Goal: Contribute content: Add original content to the website for others to see

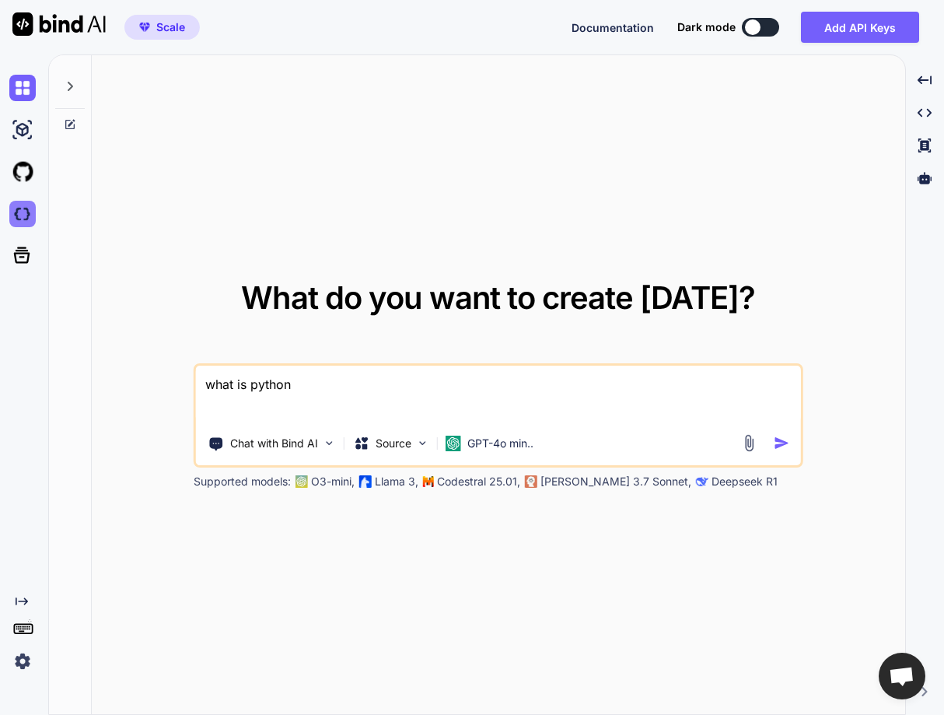
click at [17, 224] on img at bounding box center [22, 214] width 26 height 26
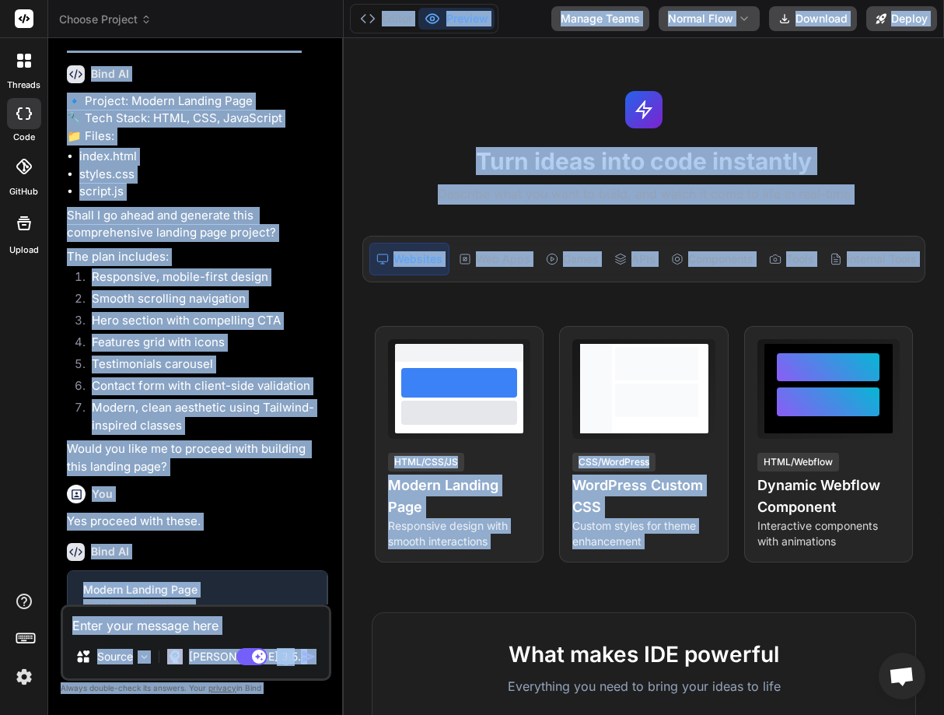
scroll to position [194, 0]
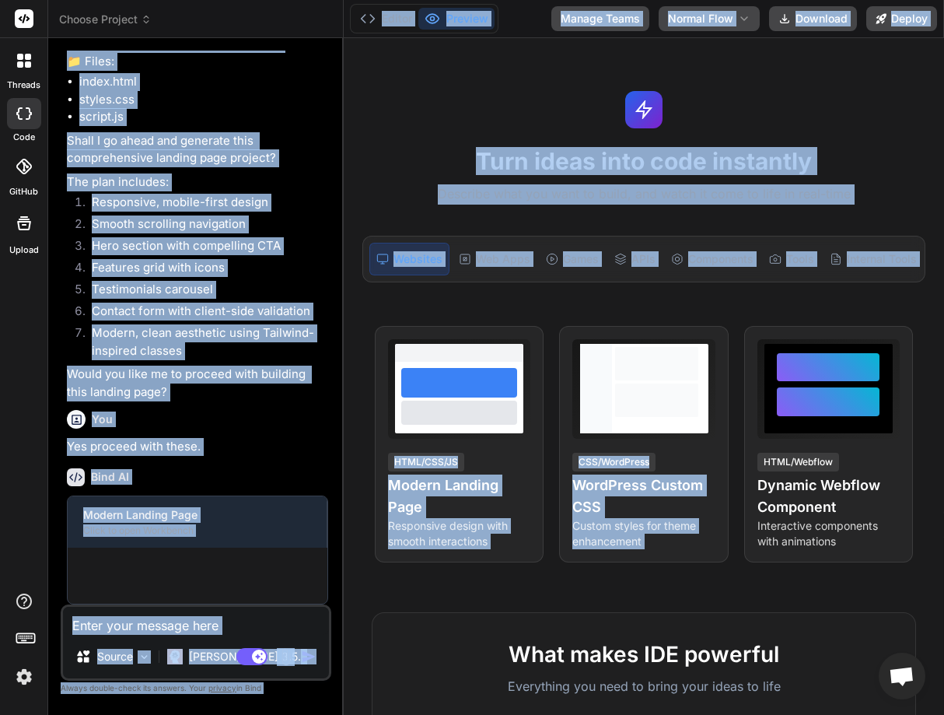
drag, startPoint x: 563, startPoint y: 369, endPoint x: 872, endPoint y: 325, distance: 311.7
click at [872, 325] on div "Choose Project Created with Pixso. Bind AI Web Search Created with Pixso. Code …" at bounding box center [496, 357] width 896 height 715
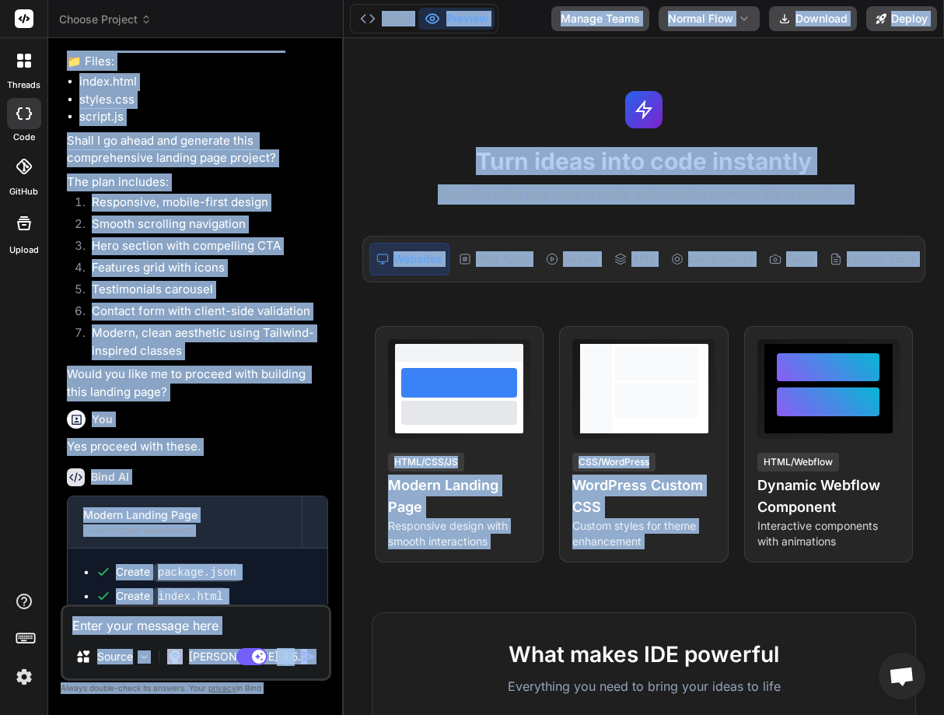
click at [586, 316] on div "Turn ideas into code instantly Describe what you want to build, and watch it co…" at bounding box center [644, 376] width 600 height 676
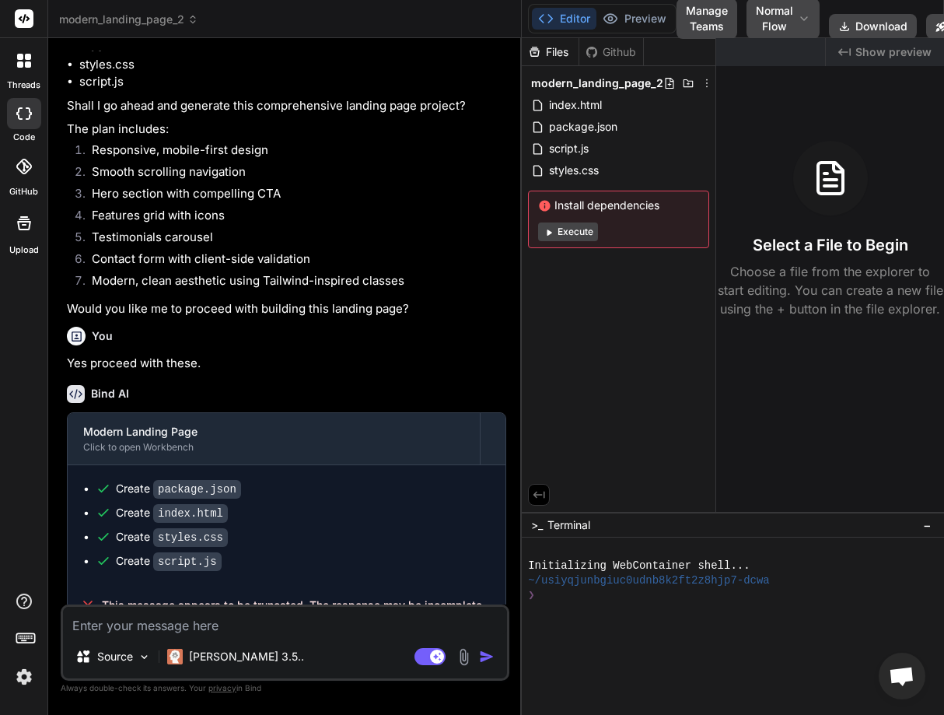
scroll to position [159, 0]
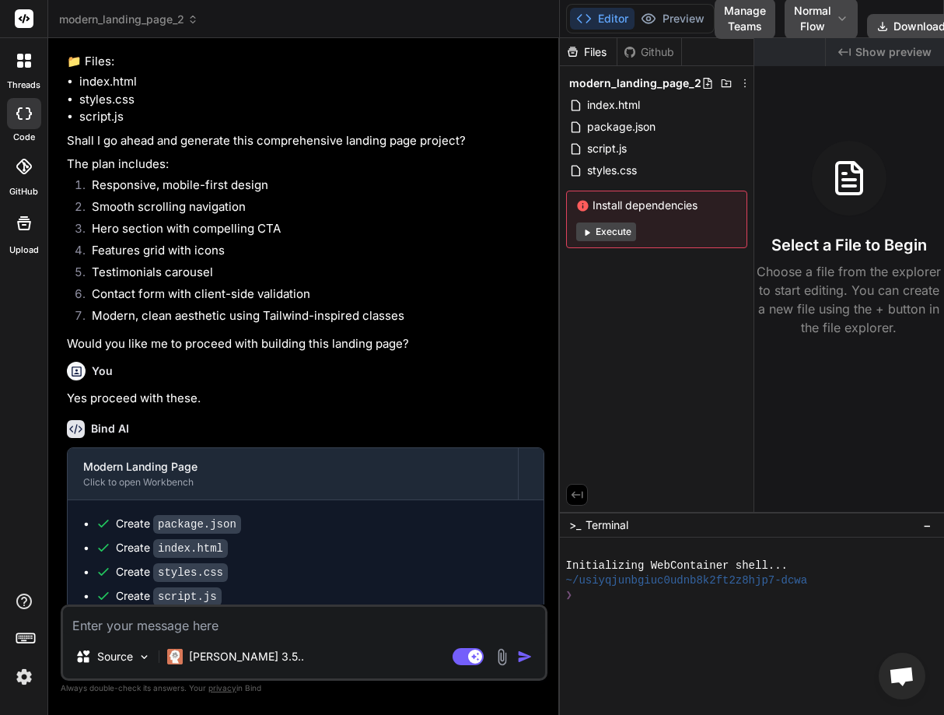
type textarea "x"
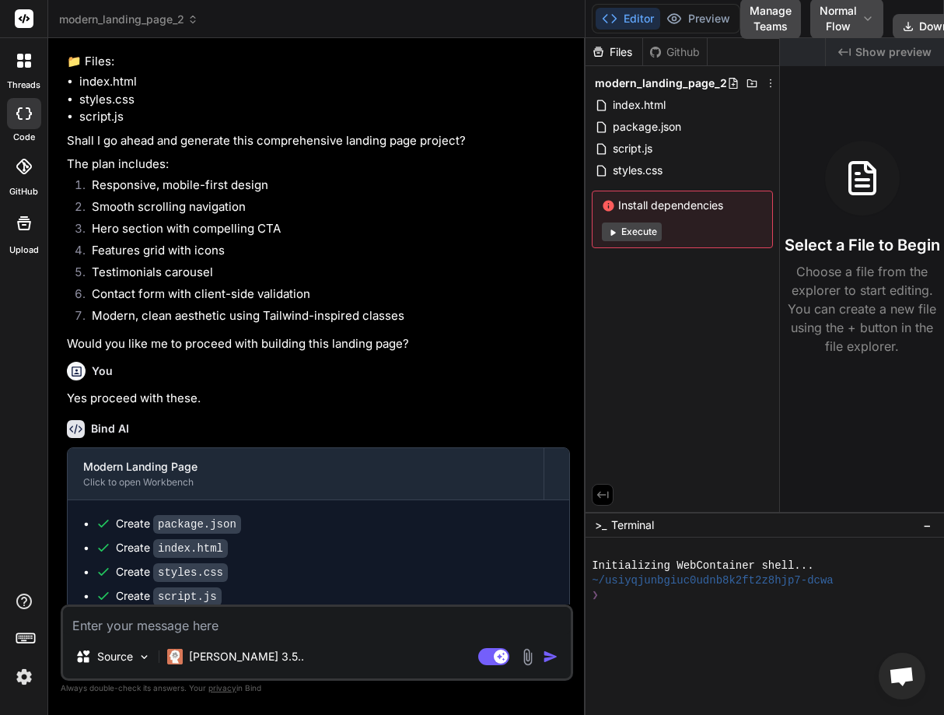
drag, startPoint x: 344, startPoint y: 305, endPoint x: 674, endPoint y: 292, distance: 330.7
click at [674, 292] on div "modern_landing_page_2 Created with Pixso. Bind AI Web Search Created with Pixso…" at bounding box center [496, 357] width 896 height 715
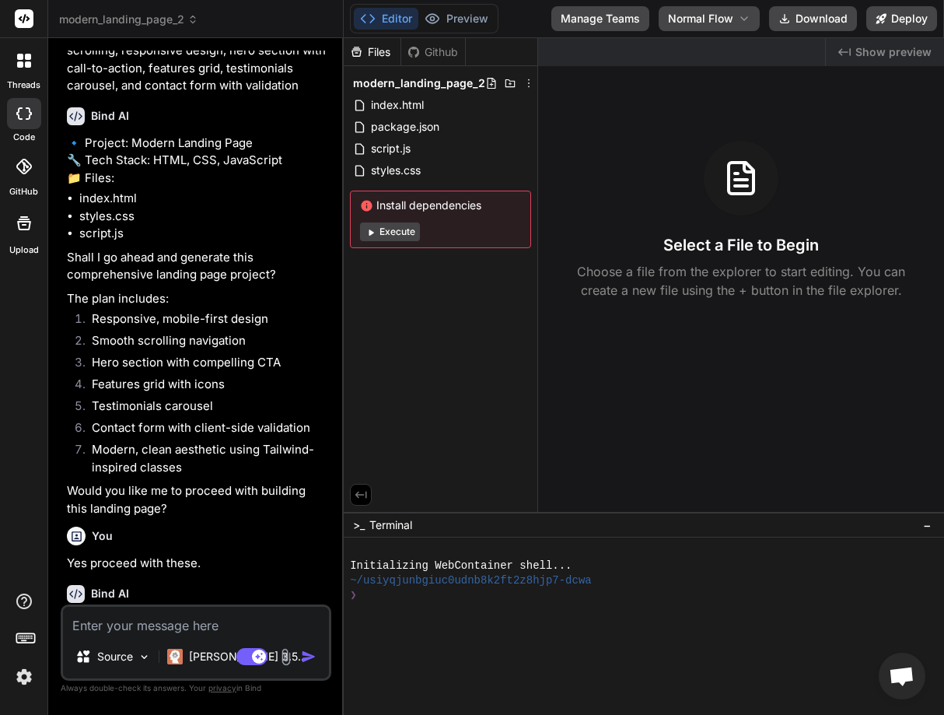
scroll to position [194, 0]
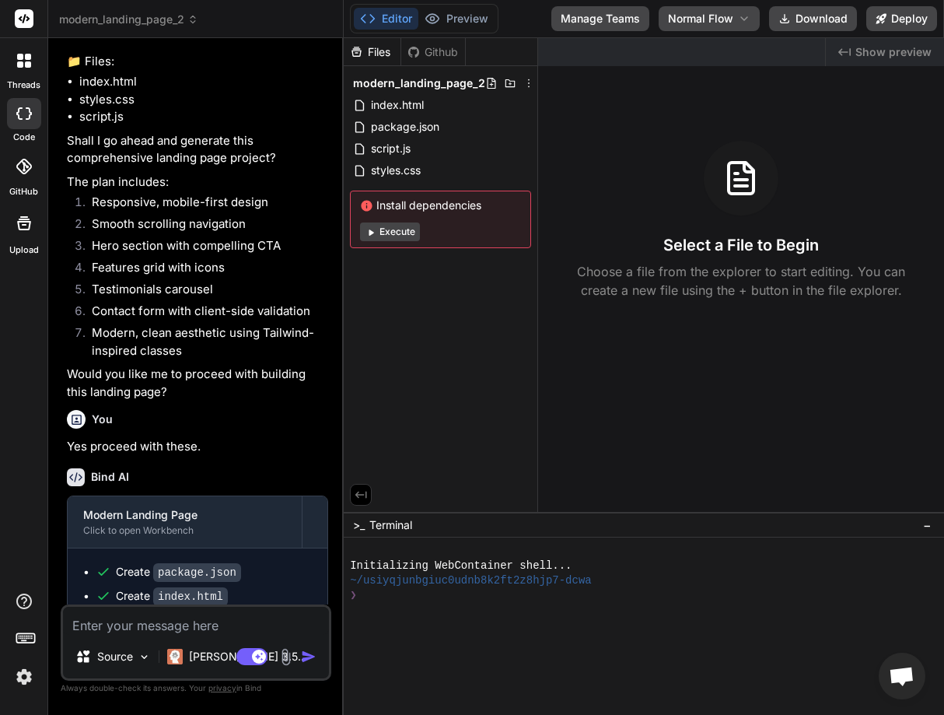
click at [22, 67] on icon at bounding box center [20, 64] width 6 height 6
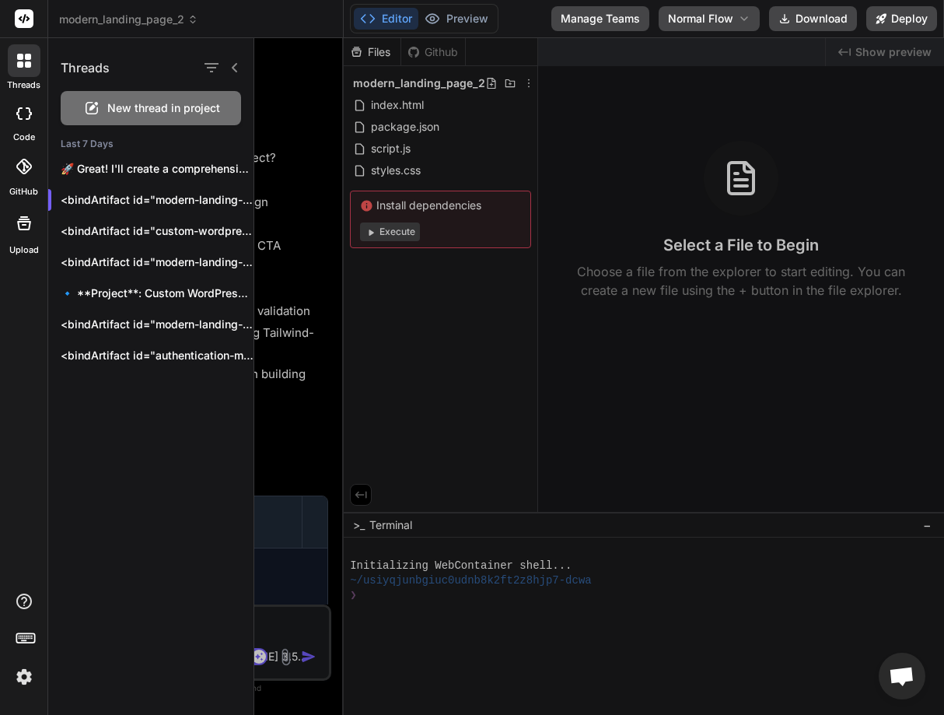
click at [121, 110] on span "New thread in project" at bounding box center [163, 108] width 113 height 16
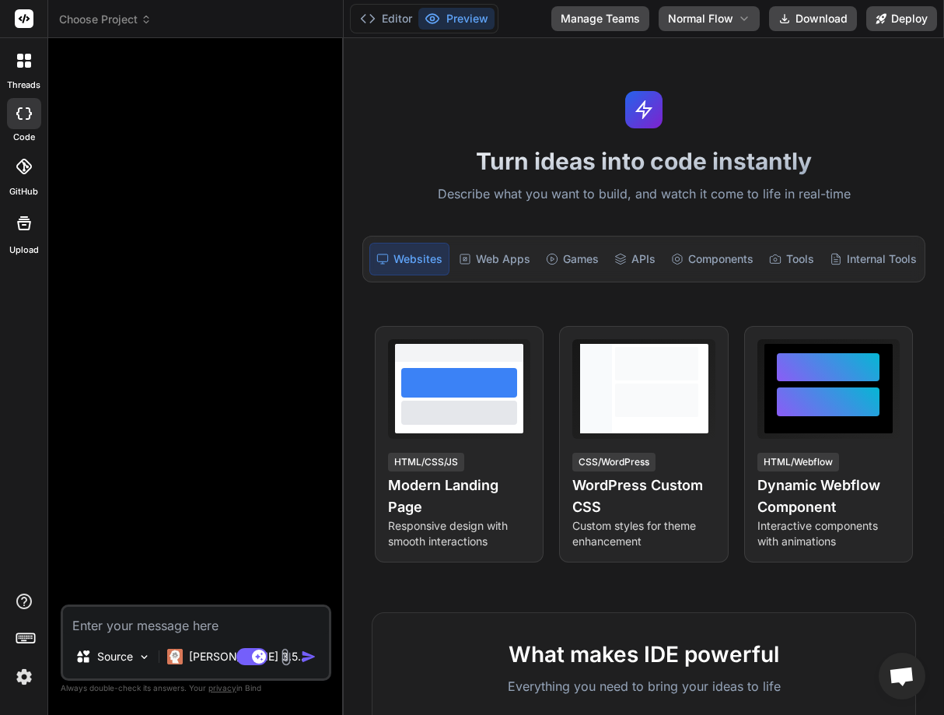
click at [194, 627] on textarea at bounding box center [196, 620] width 266 height 28
type textarea "x"
type textarea "C"
type textarea "x"
type textarea "Cr"
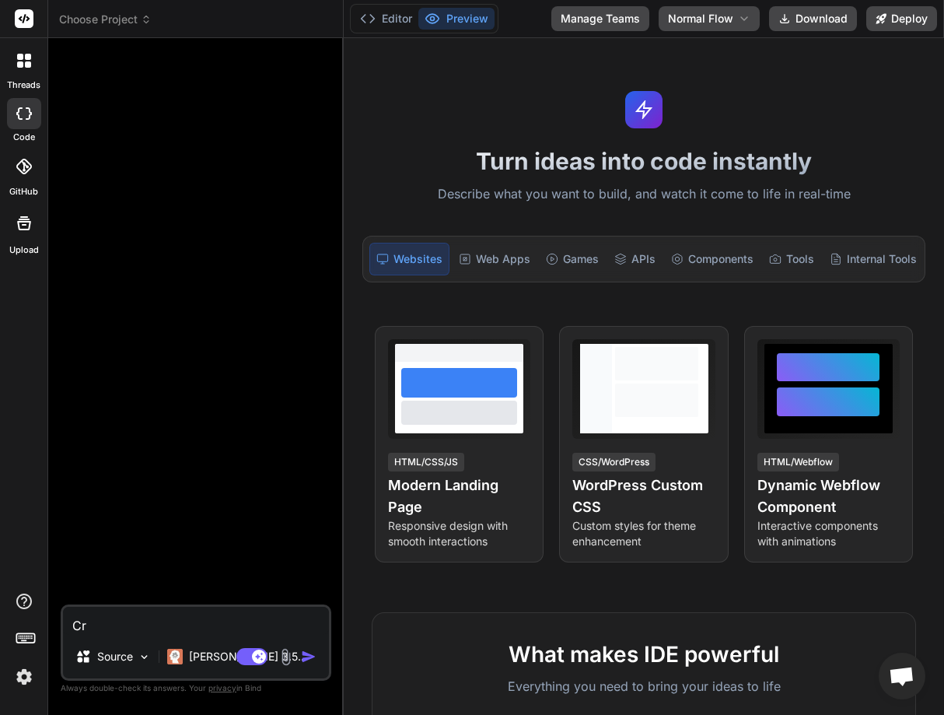
type textarea "x"
type textarea "Cre"
type textarea "x"
type textarea "Crea"
type textarea "x"
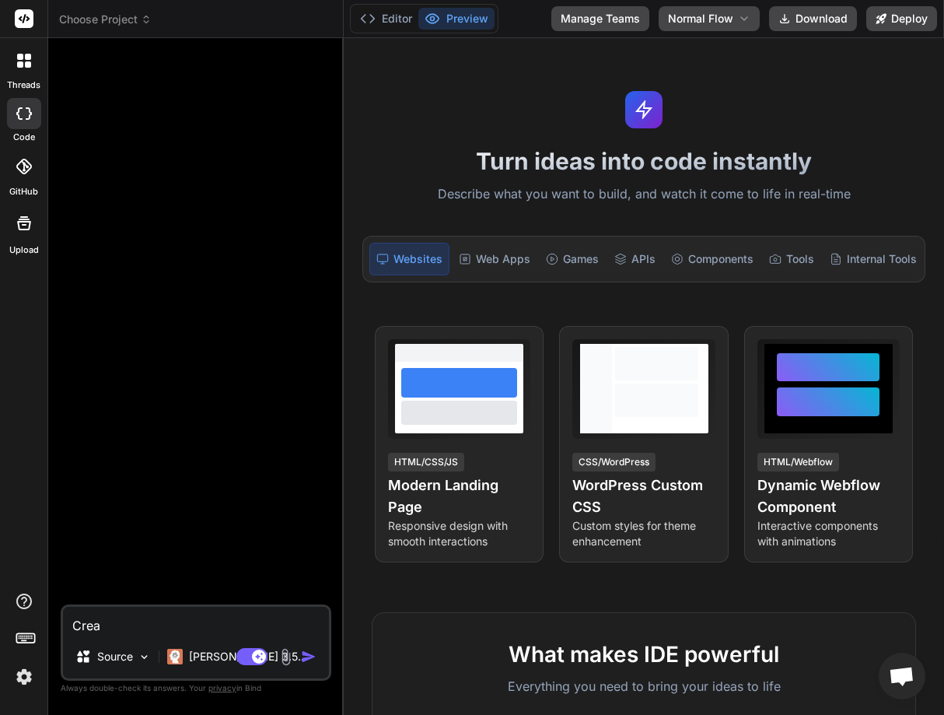
type textarea "Creat"
type textarea "x"
type textarea "Create"
type textarea "x"
type textarea "Create a"
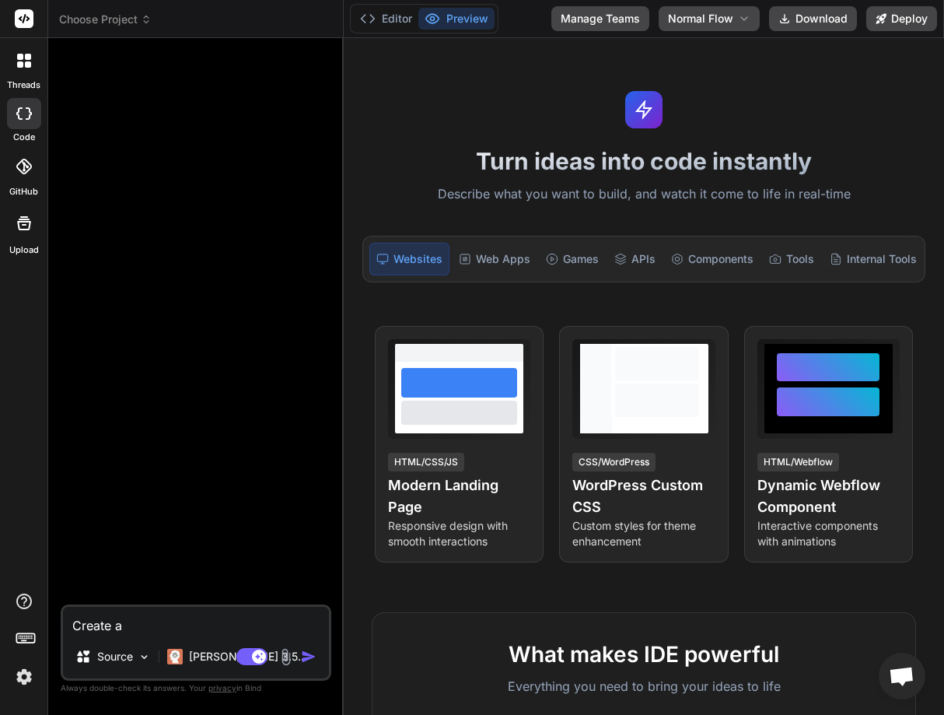
type textarea "x"
type textarea "Create a l"
type textarea "x"
type textarea "Create a lo"
type textarea "x"
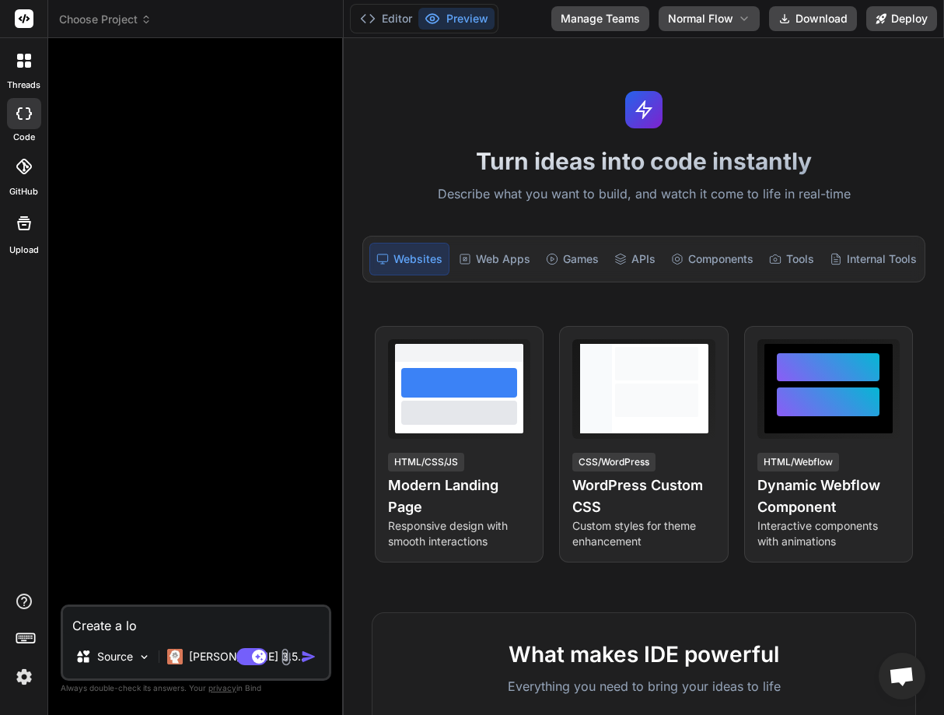
type textarea "Create a log"
type textarea "x"
type textarea "Create a login"
type textarea "x"
type textarea "Create a login"
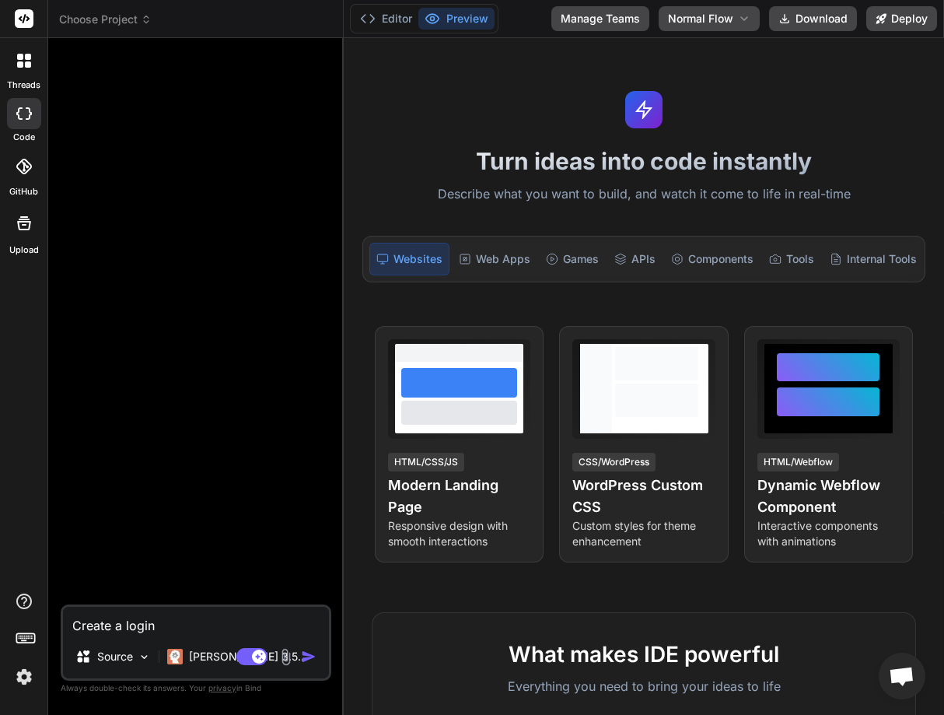
type textarea "x"
type textarea "Create a login p"
type textarea "x"
type textarea "Create a login pag"
type textarea "x"
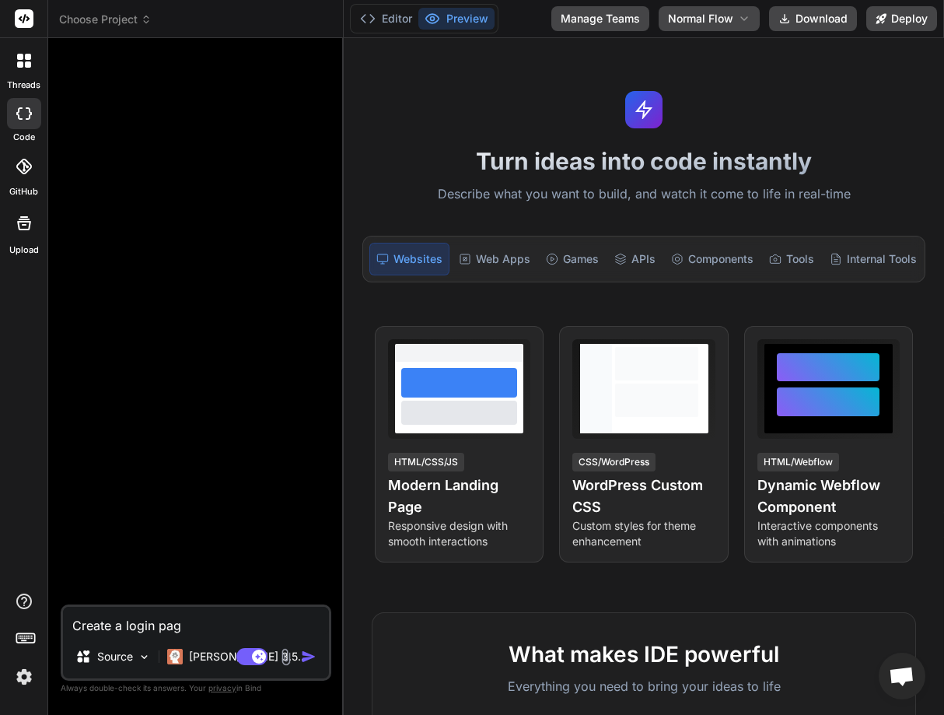
type textarea "Create a login page"
type textarea "x"
type textarea "Create a login page"
type textarea "x"
type textarea "Create a login page i"
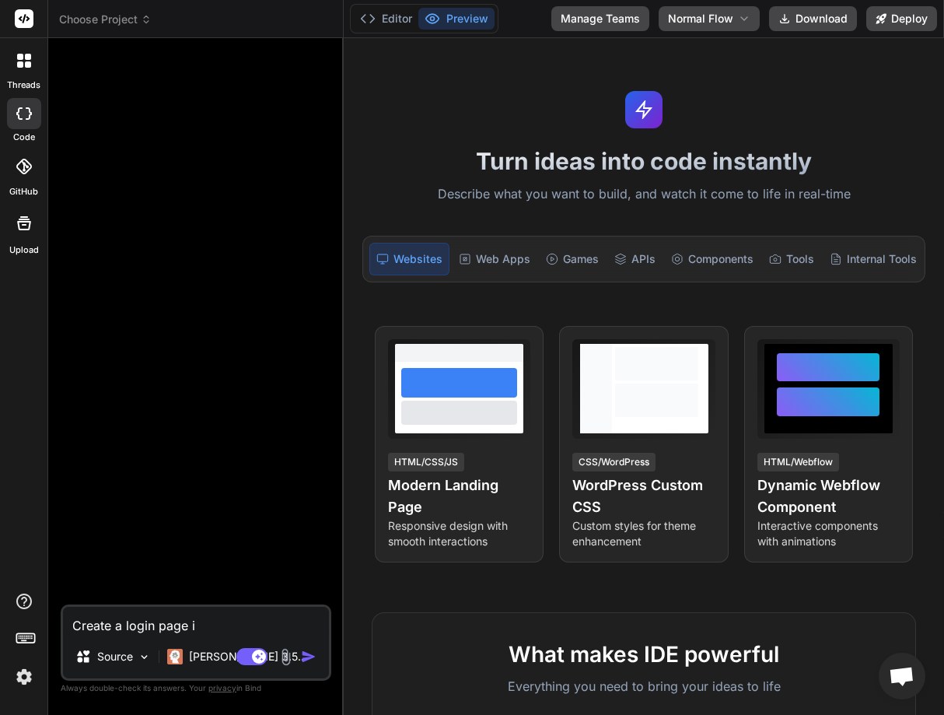
type textarea "x"
type textarea "Create a login page in"
type textarea "x"
type textarea "Create a login page in t"
type textarea "x"
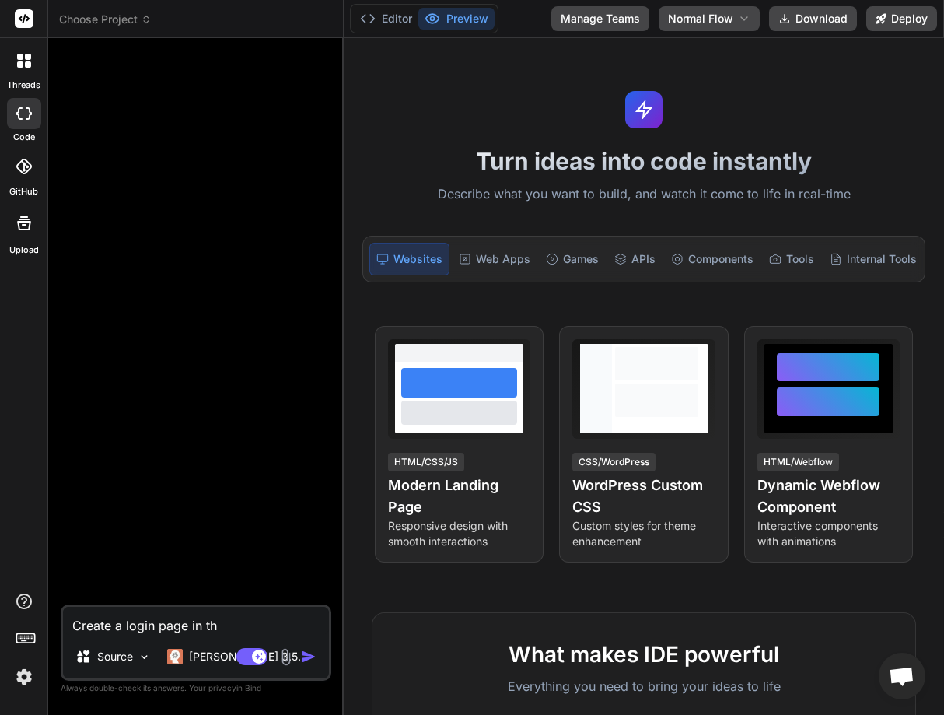
type textarea "Create a login page in the"
type textarea "x"
type textarea "Create a login page in the"
type textarea "x"
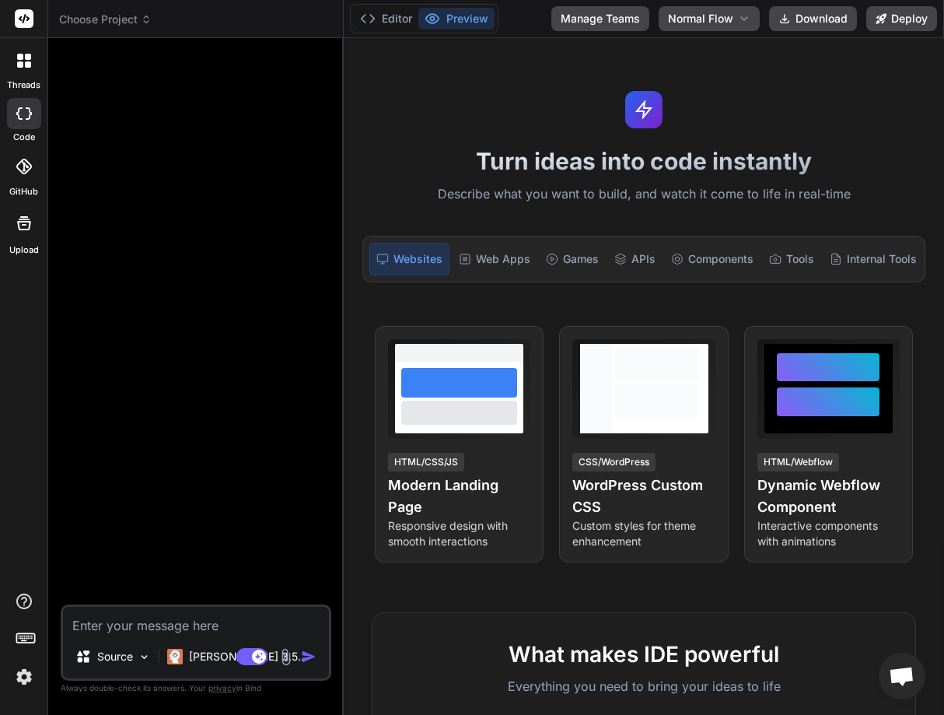
type textarea "C"
type textarea "x"
type textarea "Cr"
type textarea "x"
type textarea "Cre"
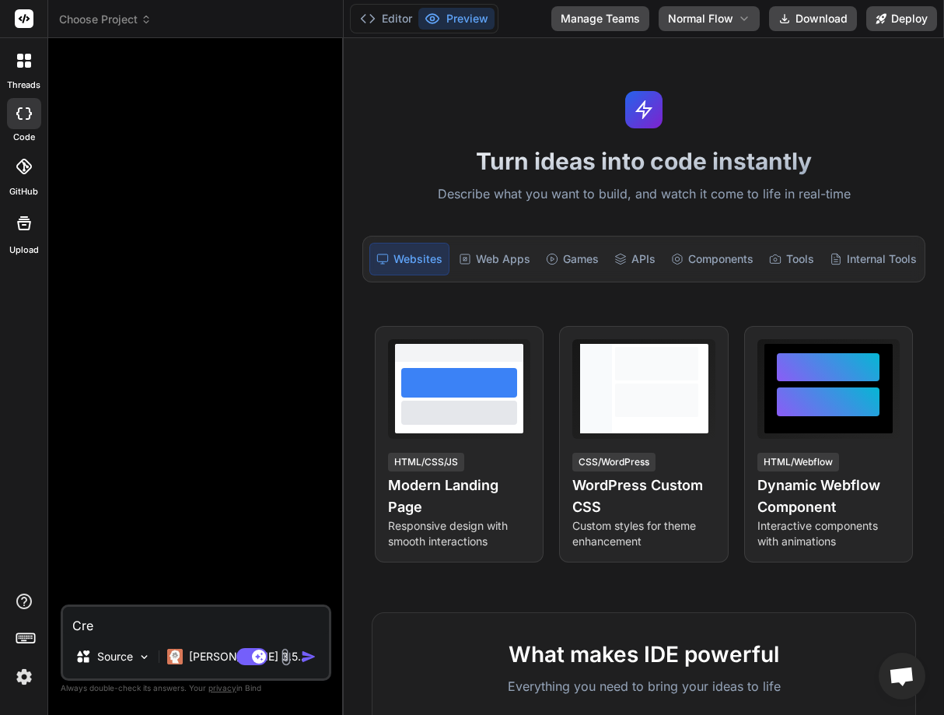
type textarea "x"
type textarea "Cret"
type textarea "x"
type textarea "Cr"
type textarea "x"
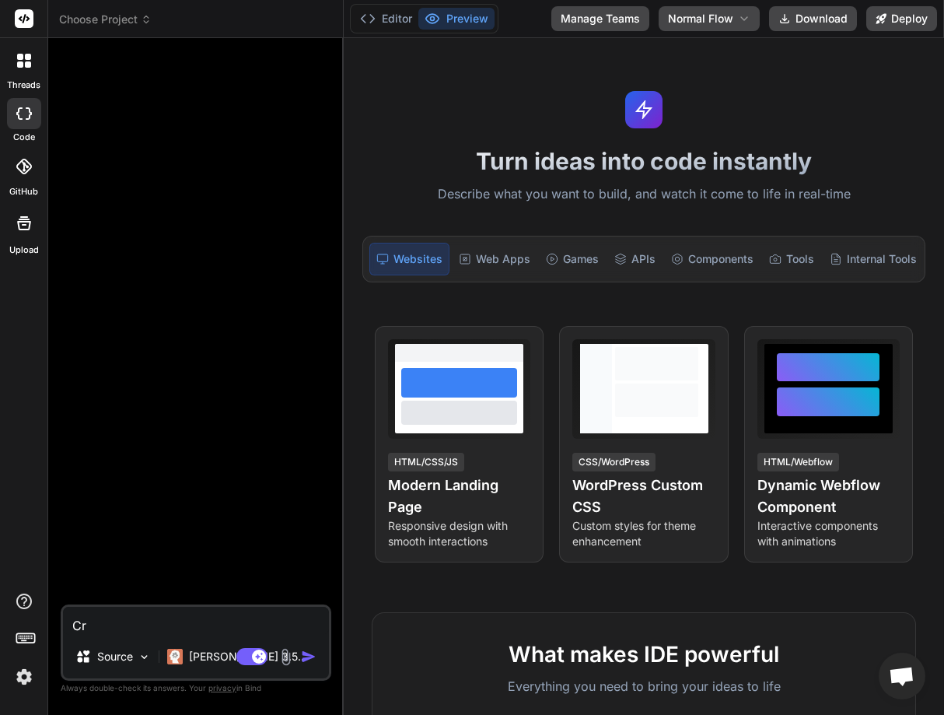
type textarea "C"
type textarea "x"
type textarea "C"
type textarea "x"
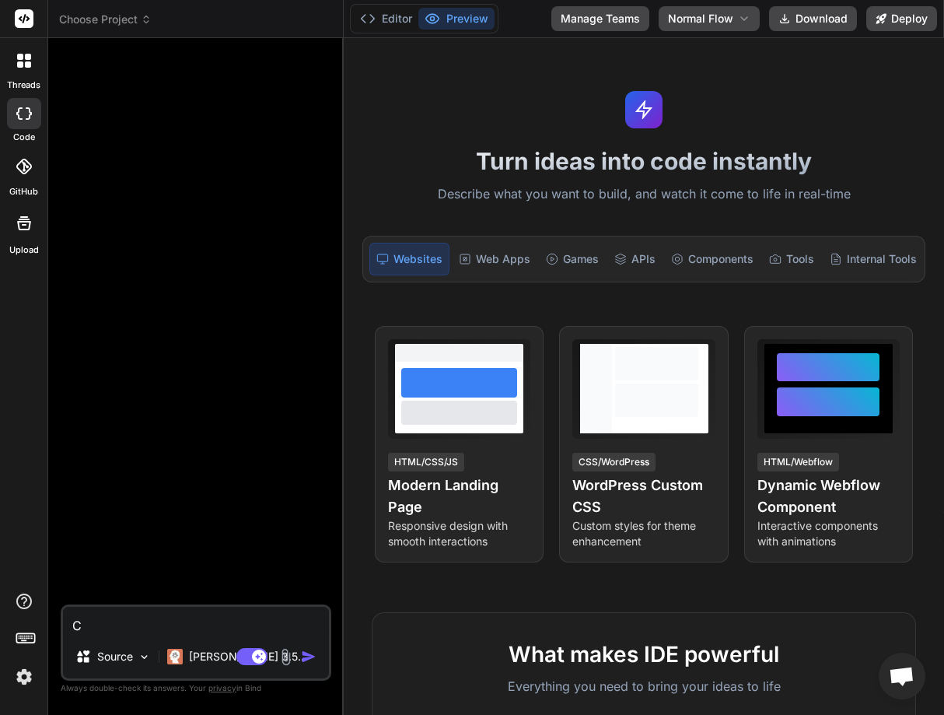
type textarea "Cr"
type textarea "x"
type textarea "Cre"
type textarea "x"
type textarea "Crea"
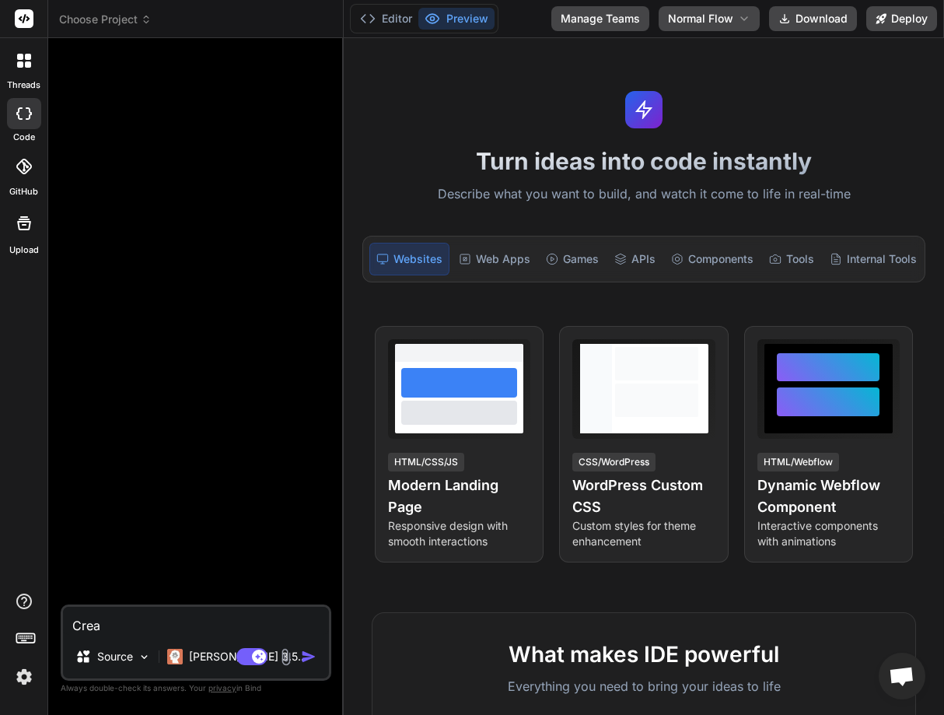
type textarea "x"
type textarea "Creat"
type textarea "x"
type textarea "Create"
type textarea "x"
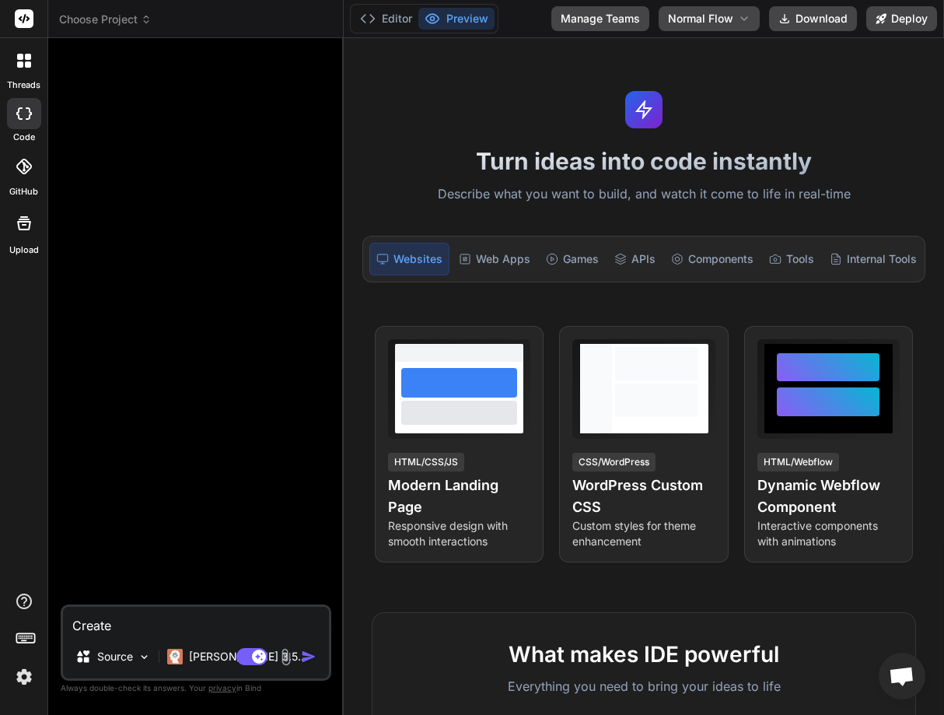
type textarea "Create"
type textarea "x"
type textarea "Create a"
type textarea "x"
type textarea "Create a"
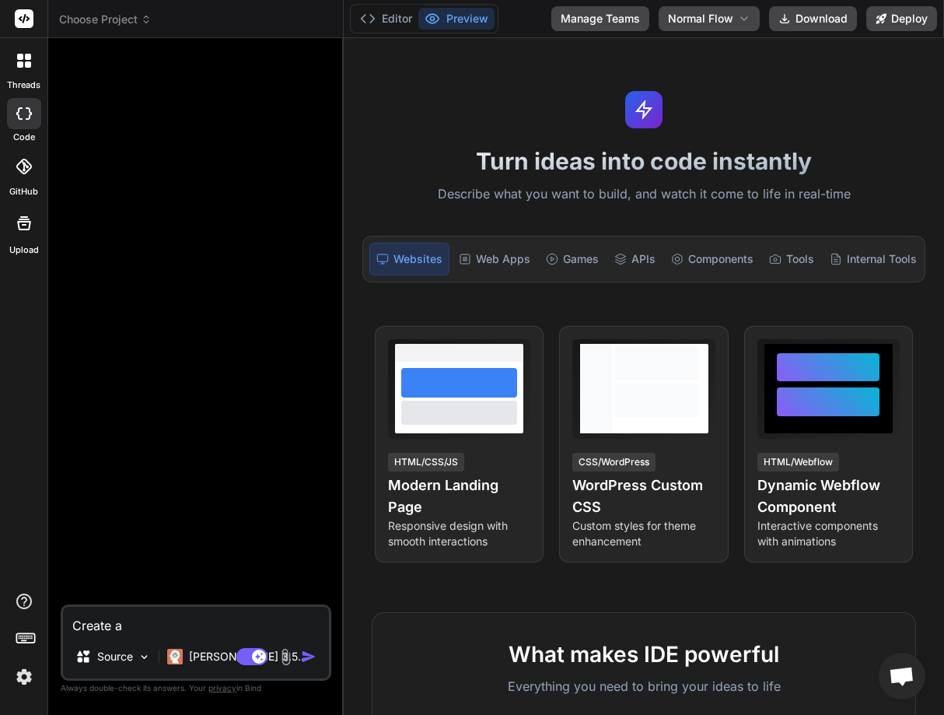
type textarea "x"
type textarea "Create a l"
type textarea "x"
type textarea "Create a lo"
type textarea "x"
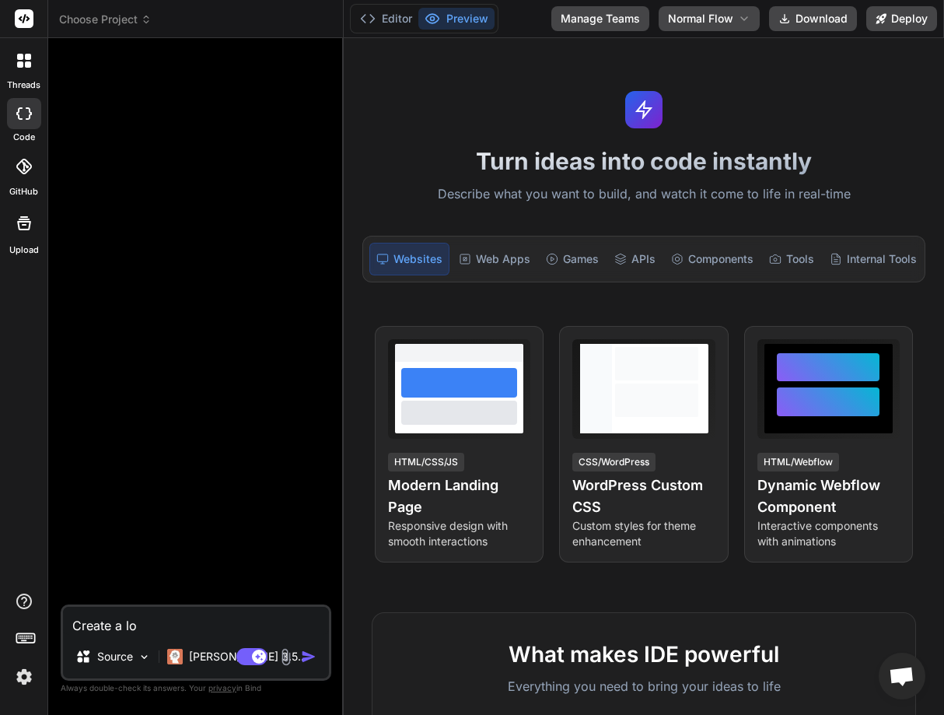
type textarea "Create a log"
type textarea "x"
type textarea "Create a logi"
type textarea "x"
type textarea "Create a login"
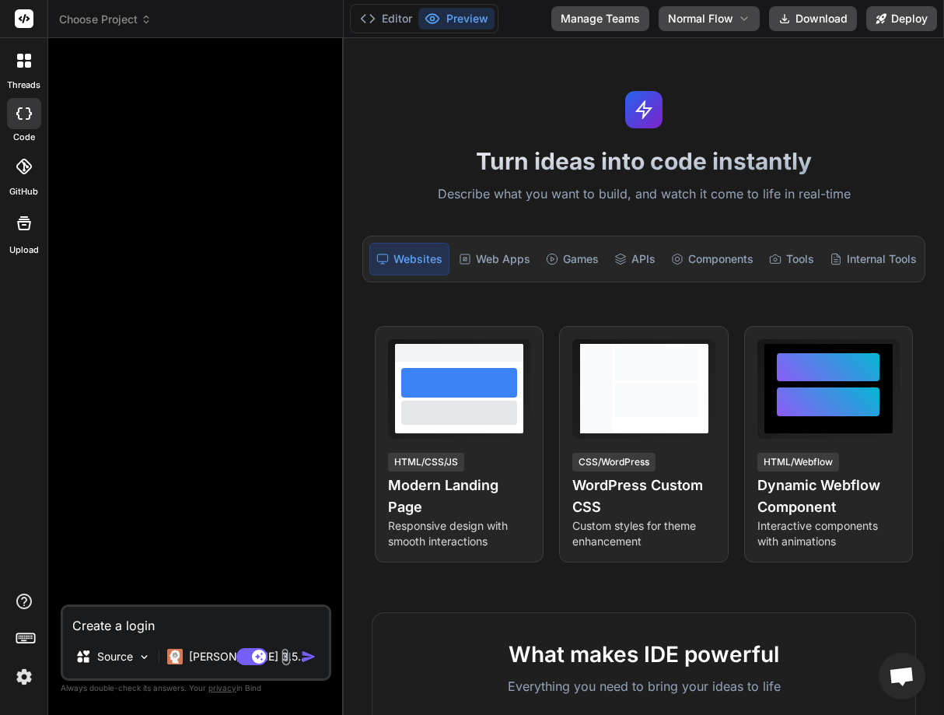
type textarea "x"
type textarea "Create a login"
type textarea "x"
type textarea "Create a login a"
type textarea "x"
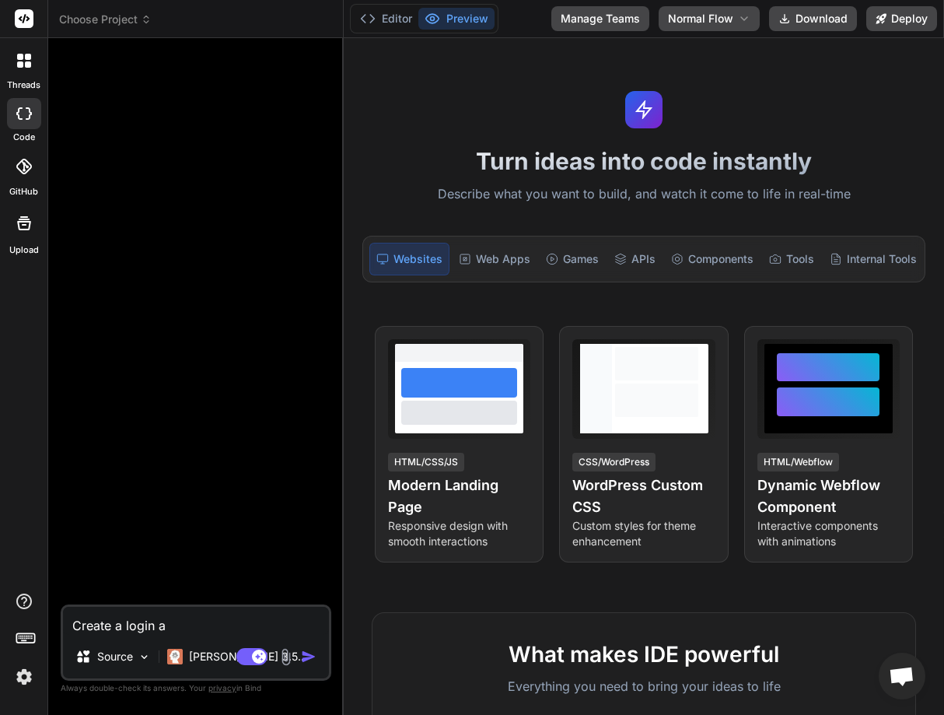
type textarea "Create a login ap"
type textarea "x"
type textarea "Create a login a"
type textarea "x"
type textarea "Create a login"
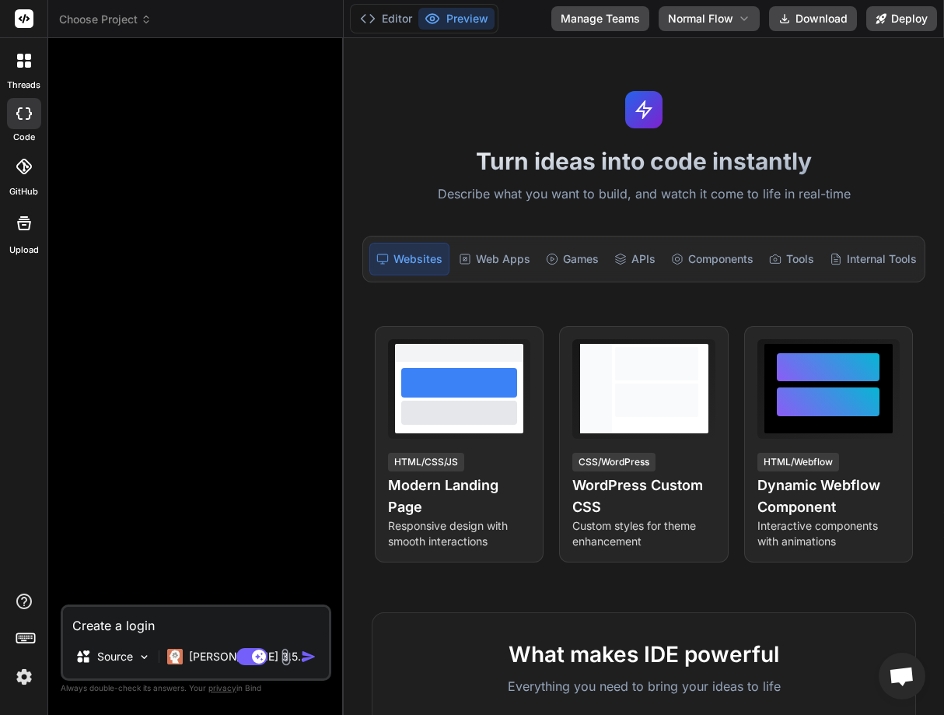
type textarea "x"
type textarea "Create a login pa"
type textarea "x"
type textarea "Create a login pag"
type textarea "x"
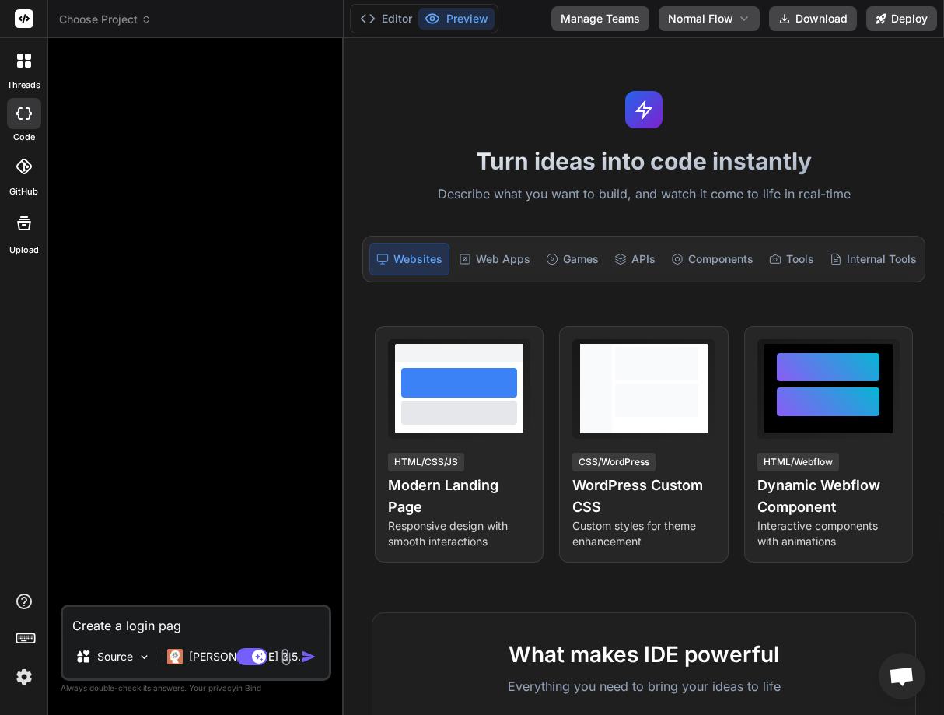
type textarea "Create a login page"
type textarea "x"
type textarea "Create a login page"
type textarea "x"
type textarea "Create a login page i"
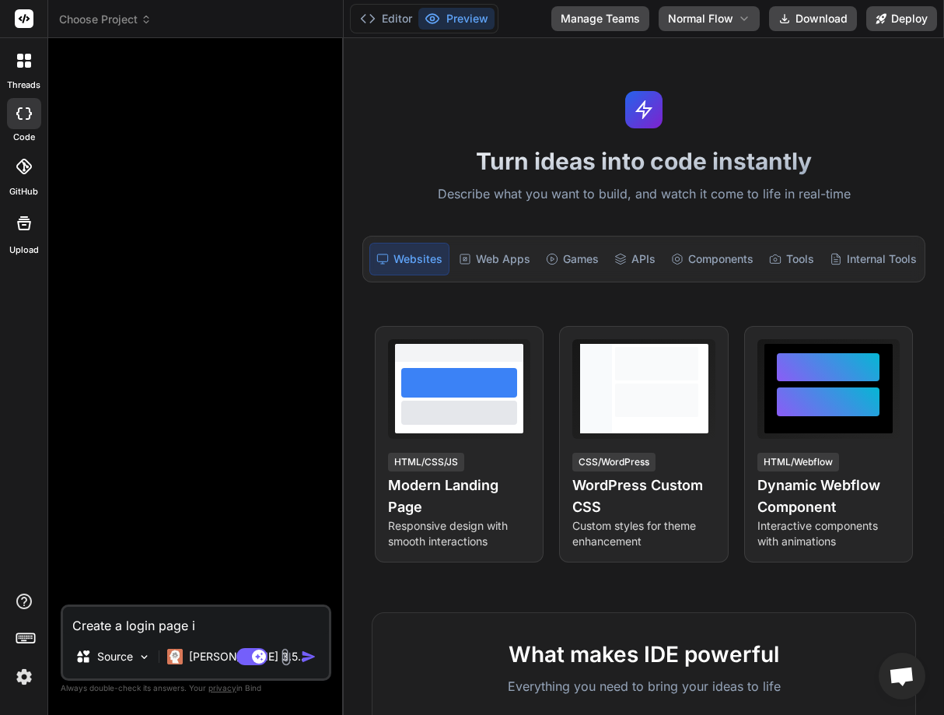
type textarea "x"
type textarea "Create a login page in"
type textarea "x"
type textarea "Create a login page in r"
type textarea "x"
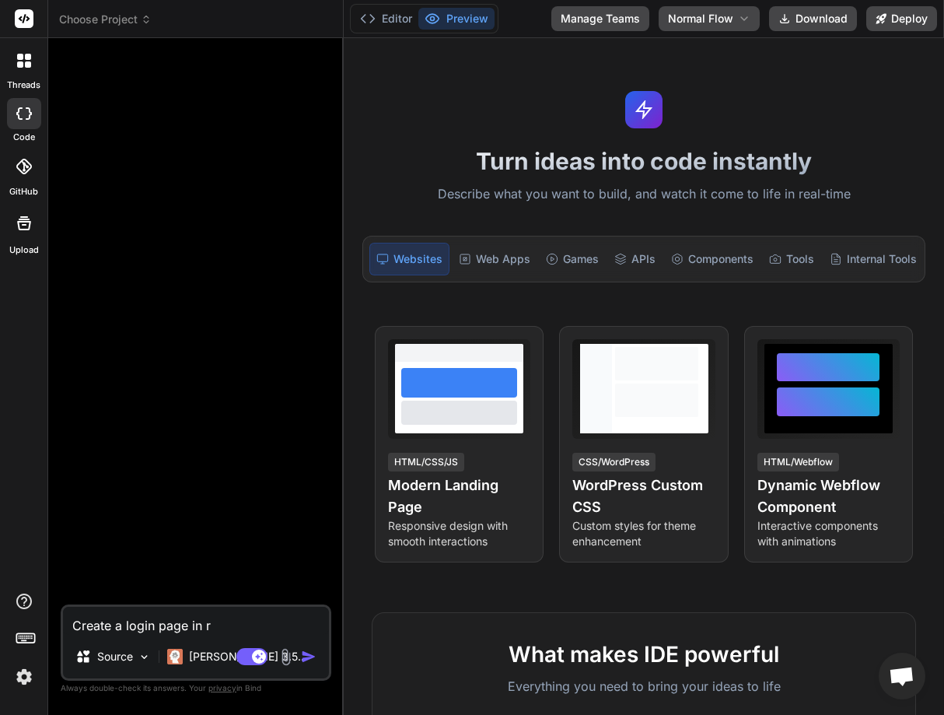
type textarea "Create a login page in re"
type textarea "x"
type textarea "Create a login page in rea"
type textarea "x"
type textarea "Create a login page in reac"
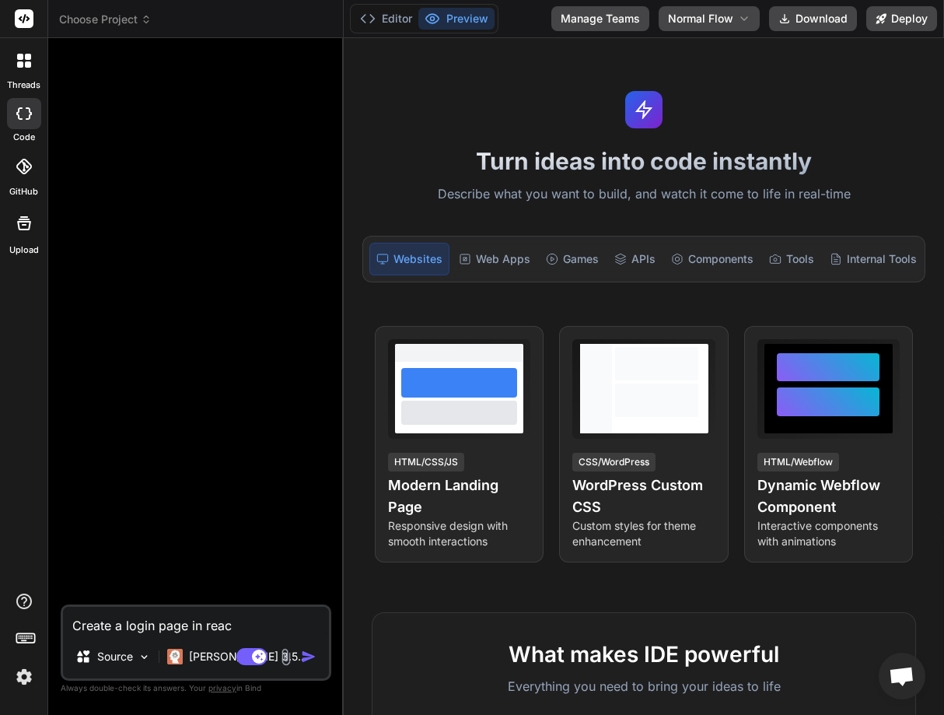
type textarea "x"
type textarea "Create a login page in react"
type textarea "x"
type textarea "Create a login page in react"
type textarea "x"
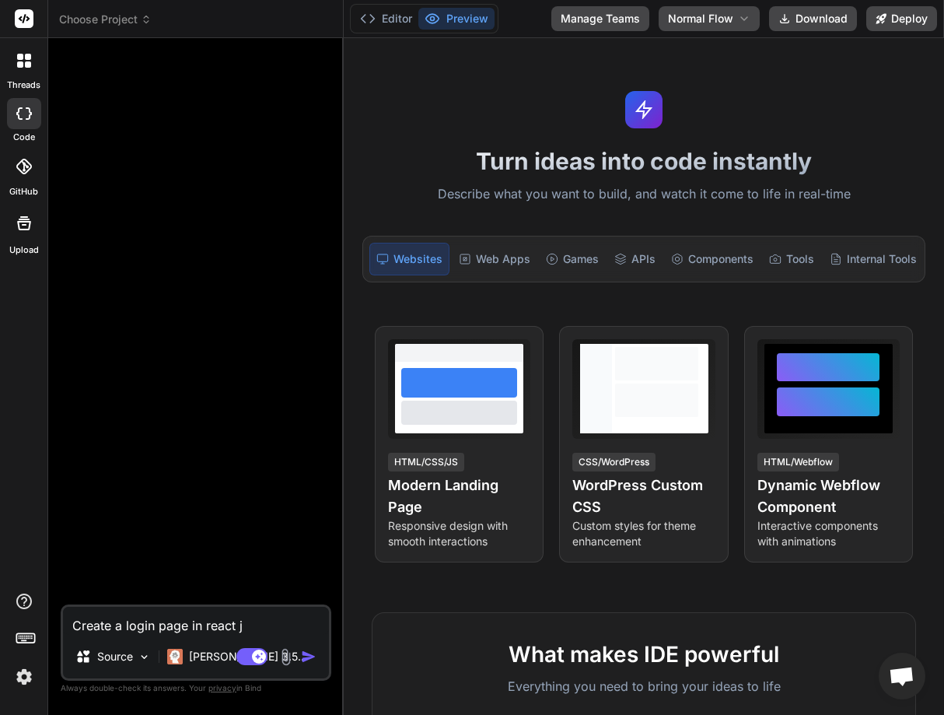
type textarea "Create a login page in react js"
type textarea "x"
type textarea "Create a login page in react js"
click at [238, 626] on textarea "Create a login page in react js" at bounding box center [196, 620] width 266 height 28
type textarea "x"
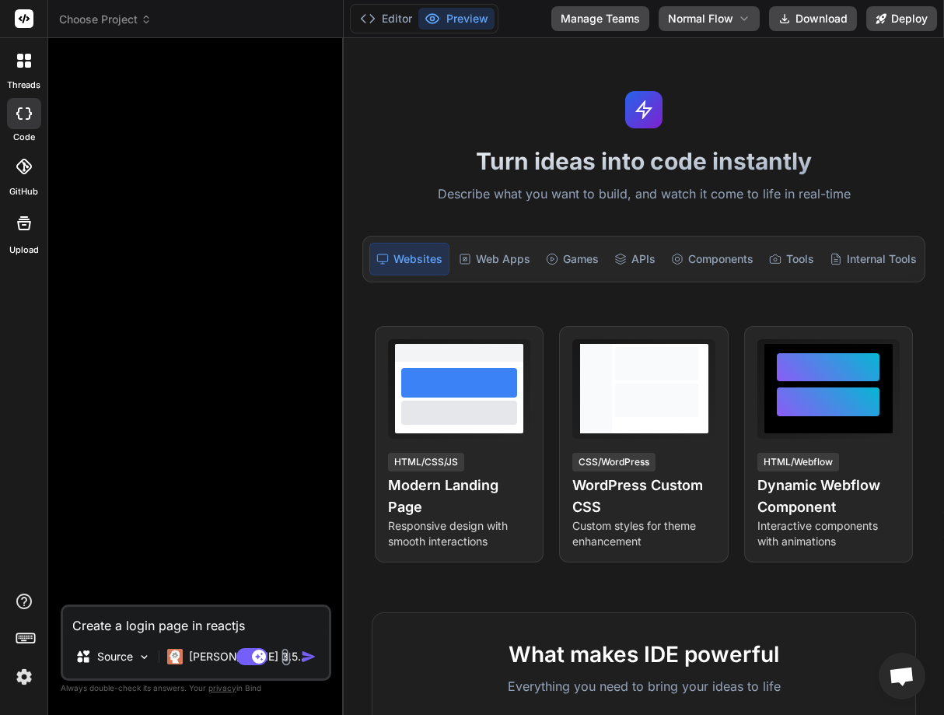
type textarea "Create a login page in reactjs"
click at [264, 636] on div "Create a login page in reactjs Source [PERSON_NAME] 3.5.. Agent Mode. When this…" at bounding box center [196, 642] width 271 height 76
click at [257, 624] on textarea "Create a login page in reactjs" at bounding box center [196, 620] width 266 height 28
click at [232, 623] on textarea "Create a login page in reactjs" at bounding box center [196, 620] width 266 height 28
type textarea "x"
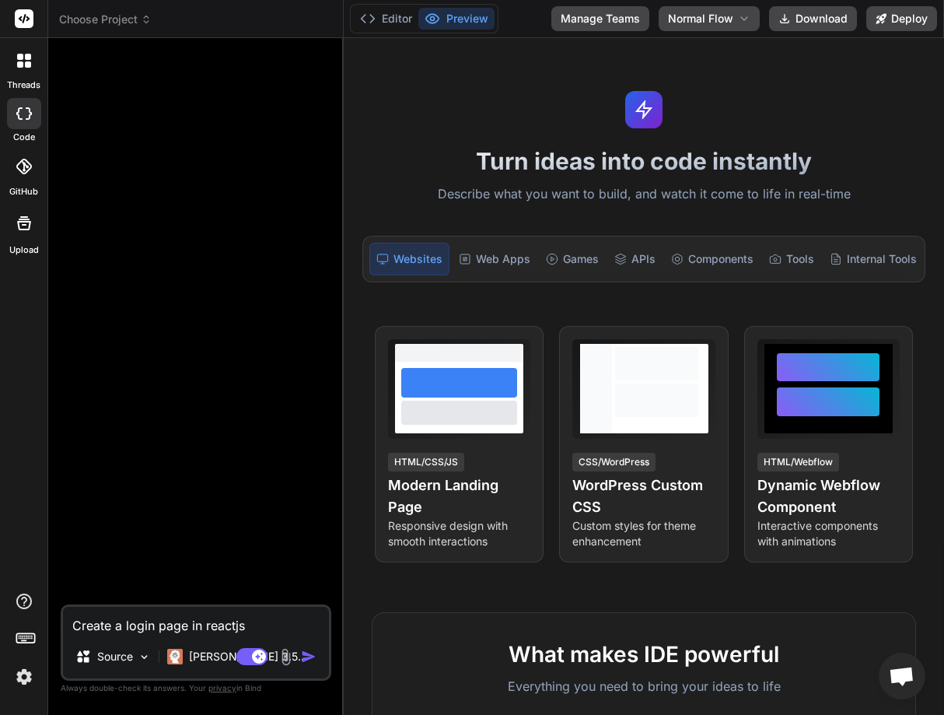
type textarea "Create a login page in react js"
click at [260, 624] on textarea "Create a login page in react js" at bounding box center [196, 620] width 266 height 28
type textarea "x"
type textarea "Create a login page in react js"
type textarea "x"
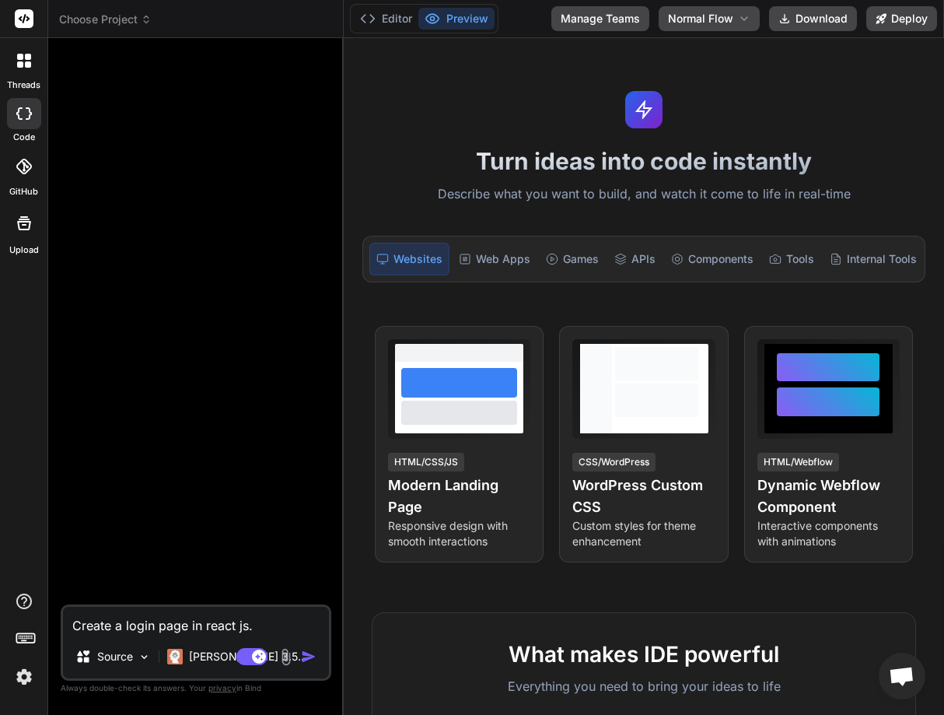
type textarea "Create a login page in react js."
click at [312, 659] on img "button" at bounding box center [309, 656] width 16 height 16
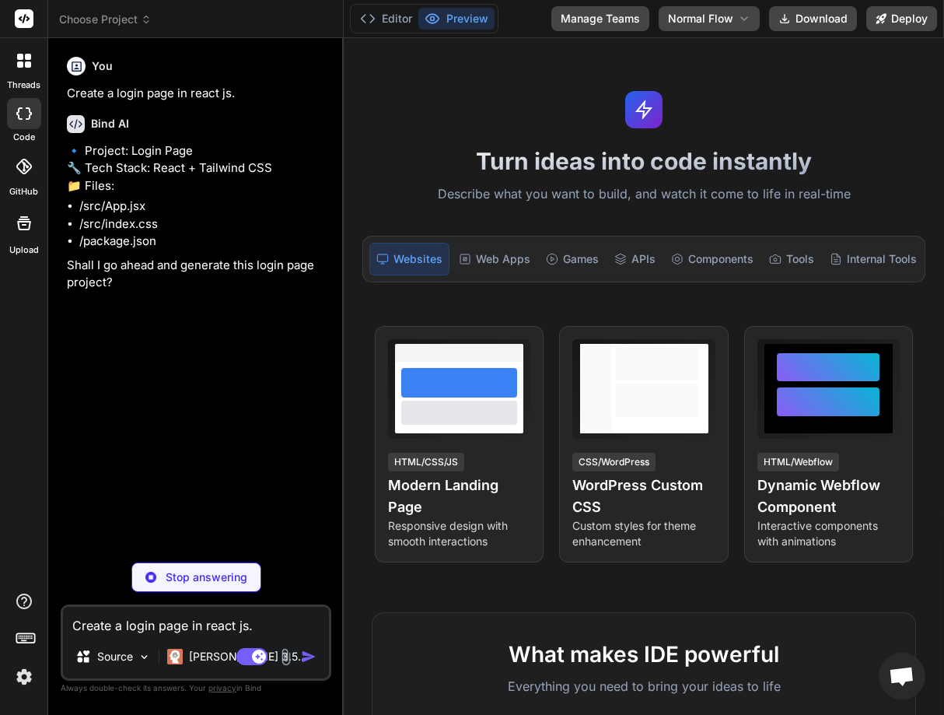
type textarea "x"
click at [147, 623] on textarea "Create a login page in react js." at bounding box center [196, 620] width 266 height 28
type textarea "x"
type textarea "Y"
type textarea "x"
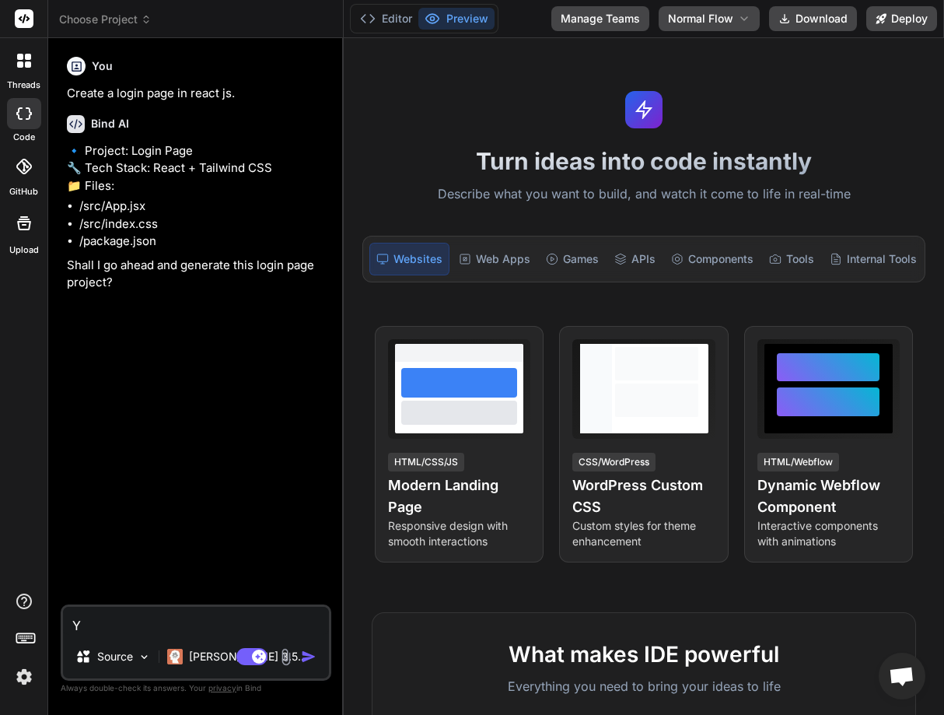
type textarea "Ye"
type textarea "x"
type textarea "Yes"
click at [306, 657] on img "button" at bounding box center [309, 656] width 16 height 16
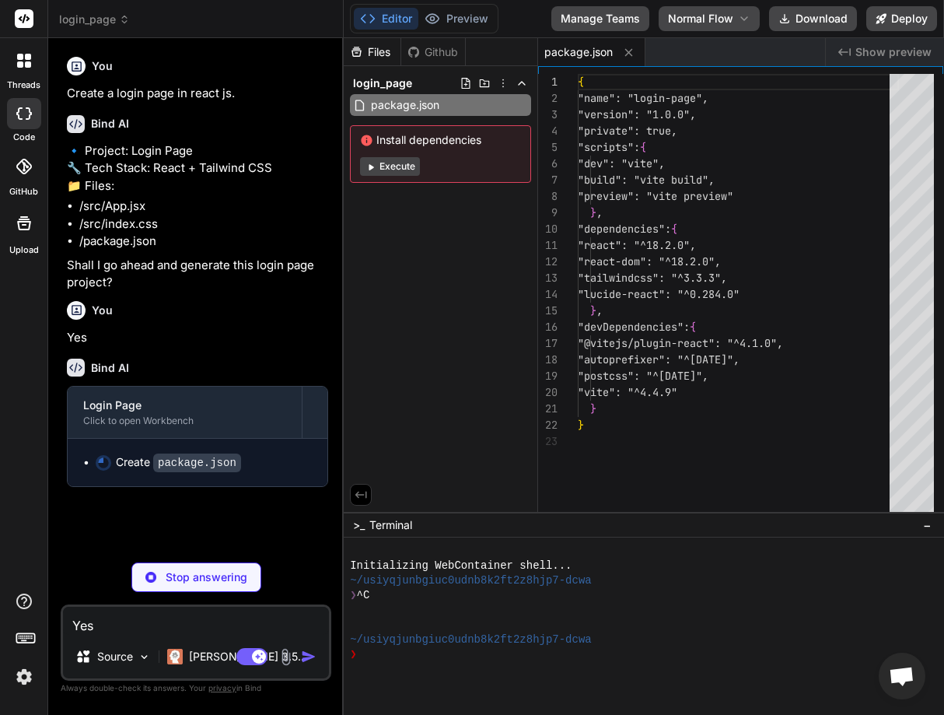
type textarea "x"
type textarea "module.exports = { plugins: { tailwindcss: {}, autoprefixer: {}, }, }"
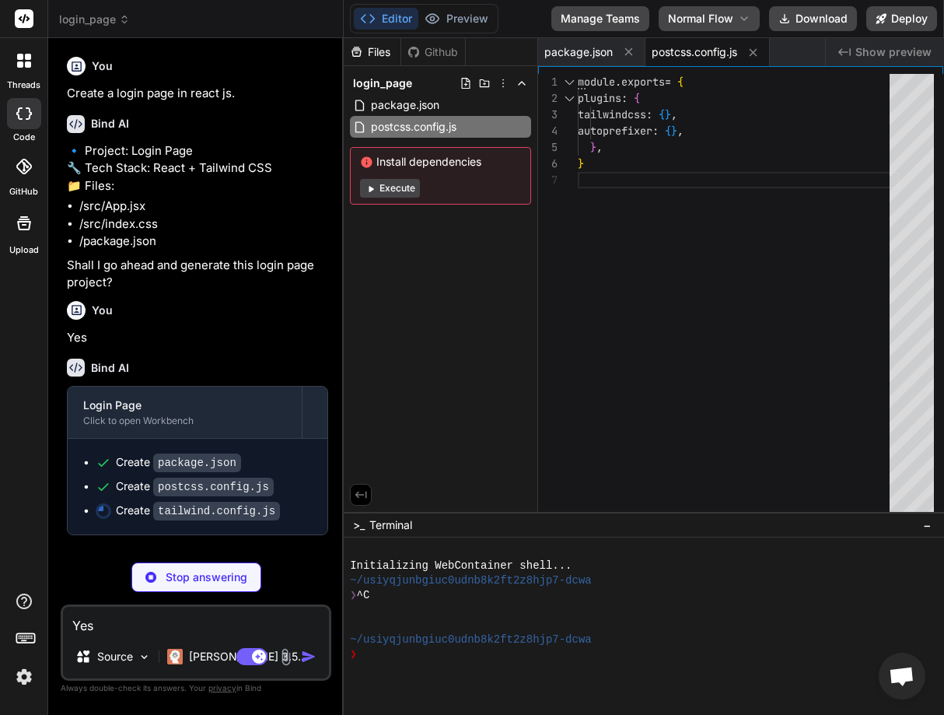
type textarea "x"
type textarea "} } }, }, plugins: [], }"
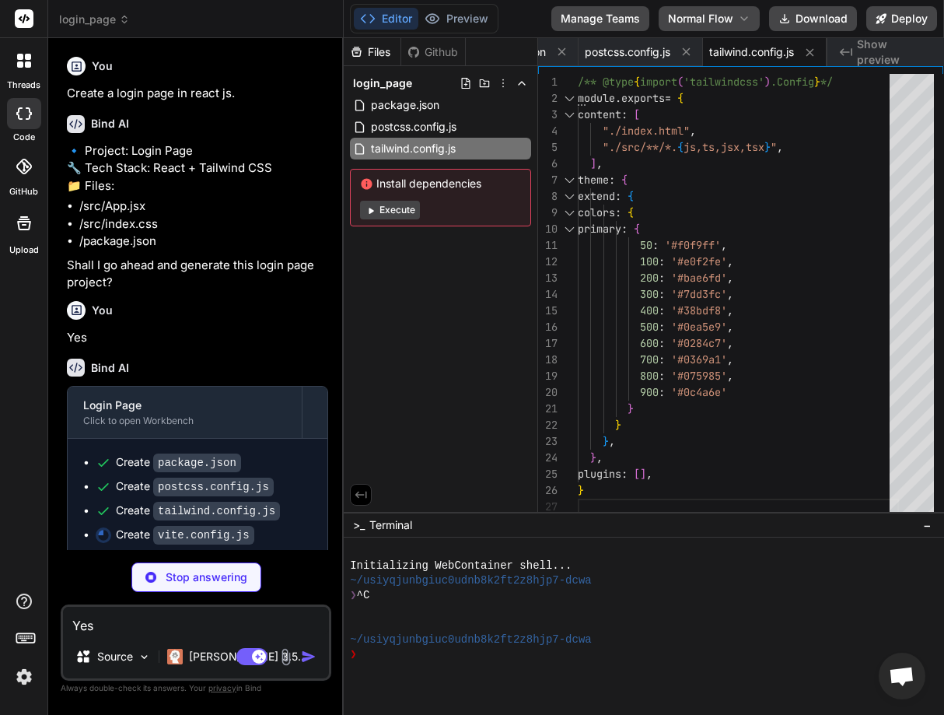
type textarea "x"
type textarea "import { defineConfig } from 'vite' import react from '@vitejs/plugin-react' ex…"
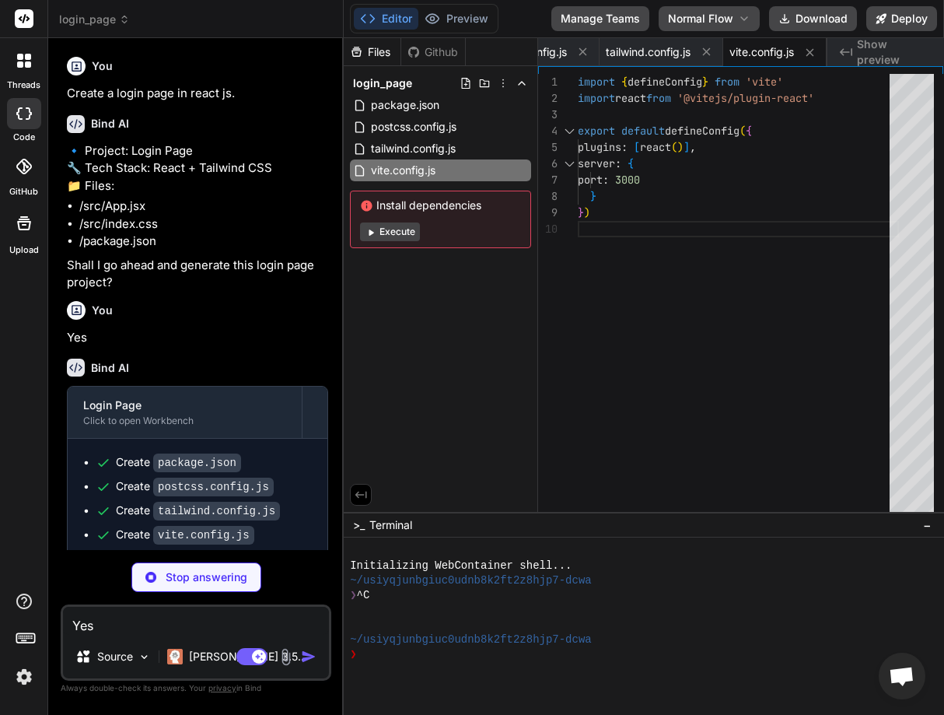
type textarea "x"
type textarea "</head> <body> <div id="root"></div> <script type="module" src="/src/main.jsx">…"
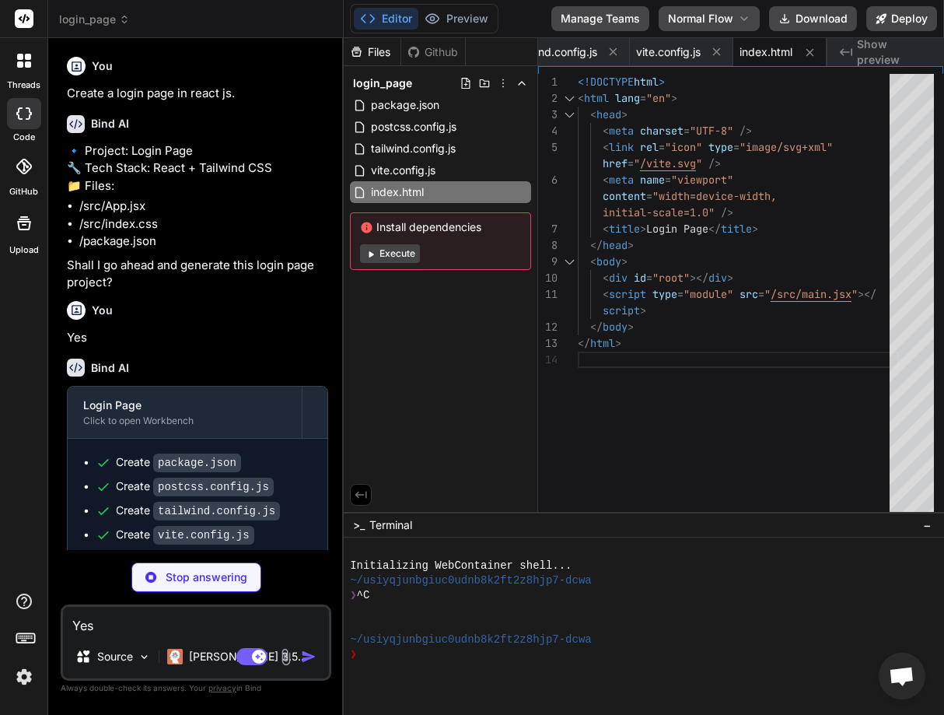
type textarea "x"
type textarea "@tailwind base; @tailwind components; @tailwind utilities; body { @apply bg-gra…"
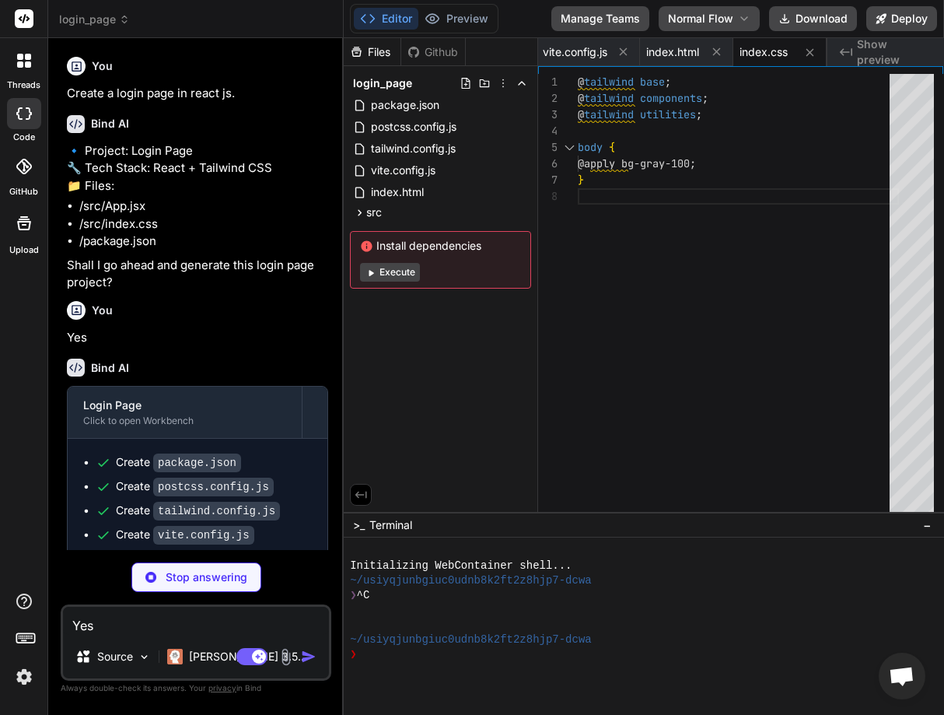
type textarea "x"
type textarea ")"
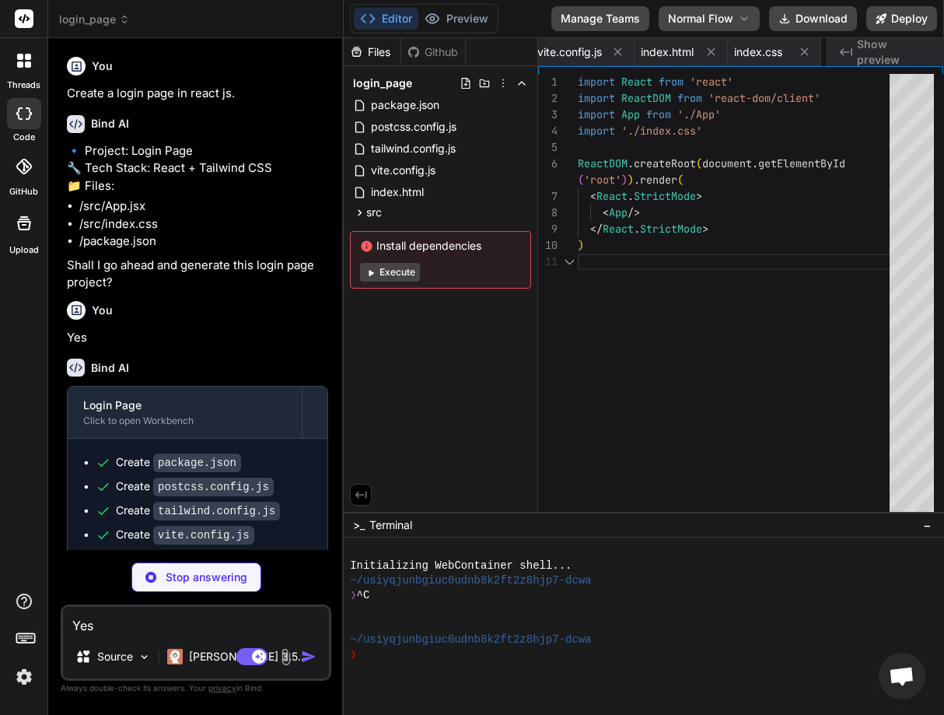
scroll to position [0, 456]
type textarea "x"
type textarea ") } export default App"
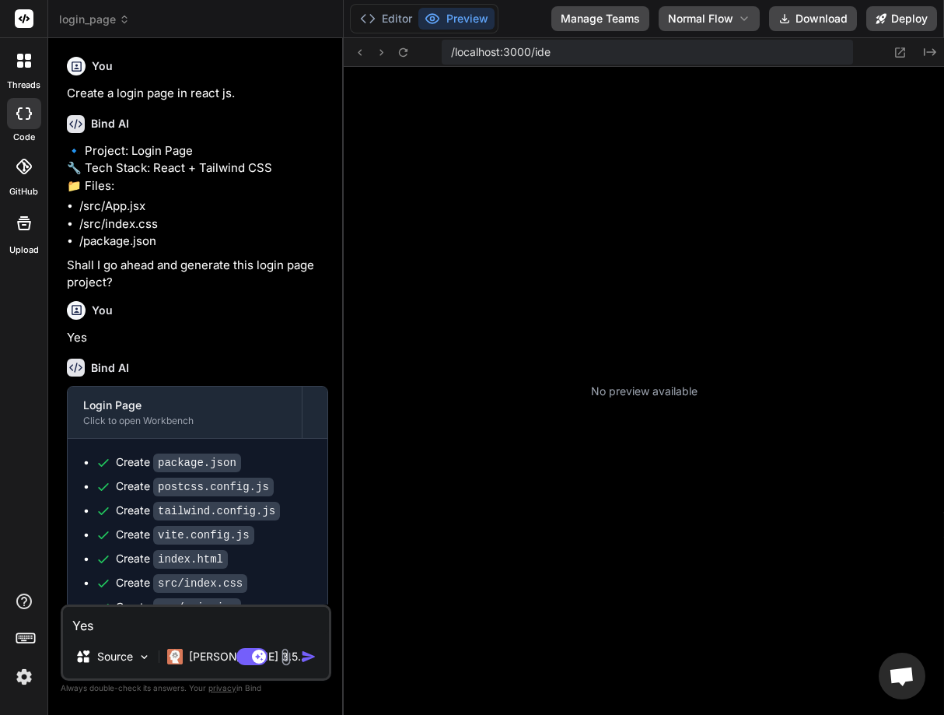
scroll to position [166, 0]
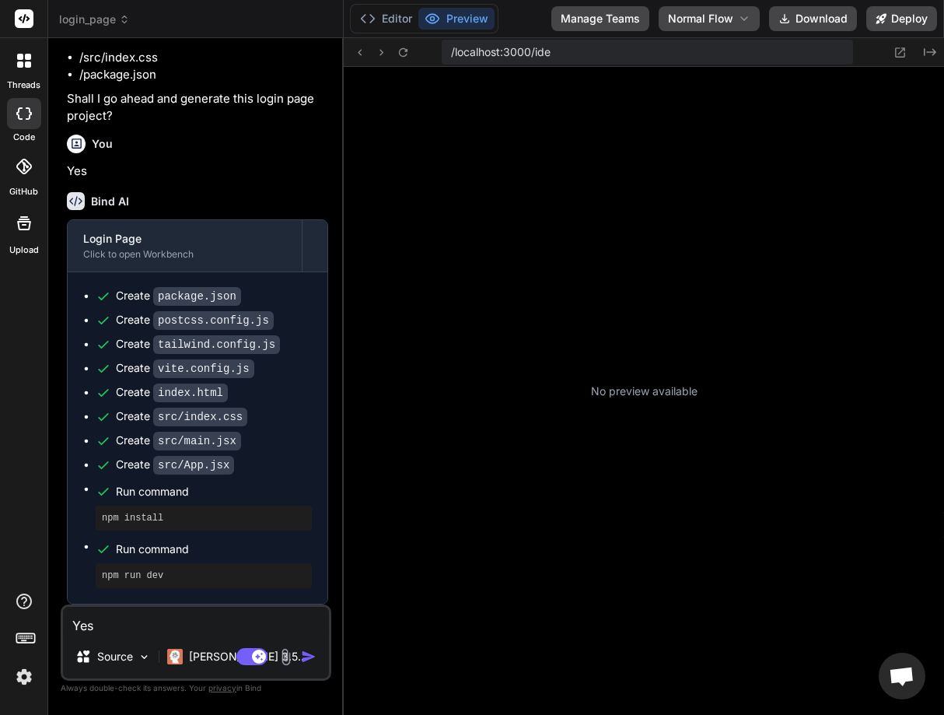
type textarea "x"
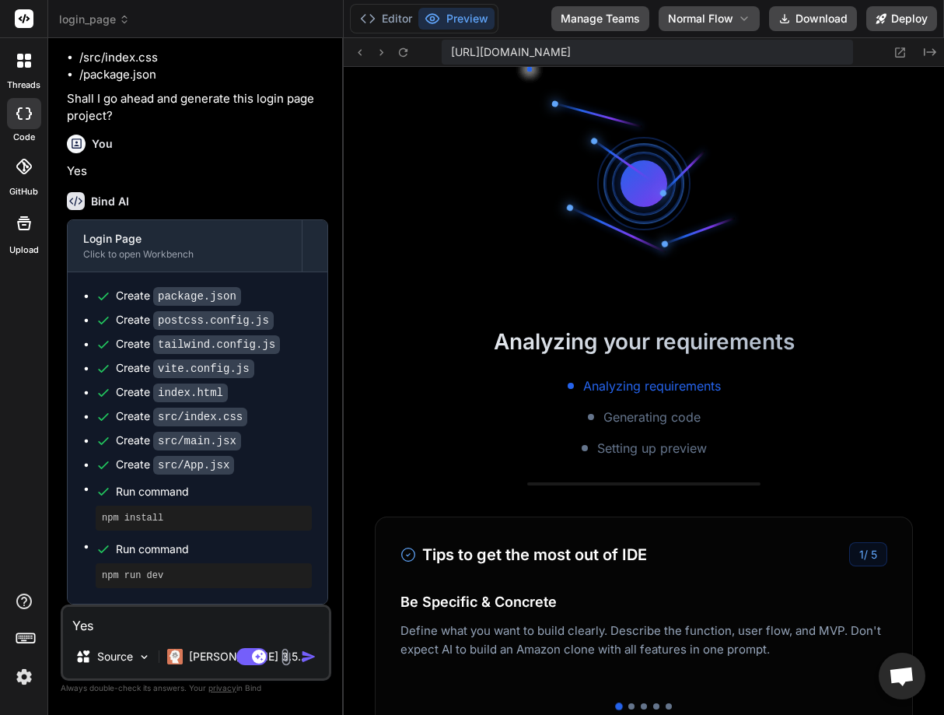
scroll to position [694, 0]
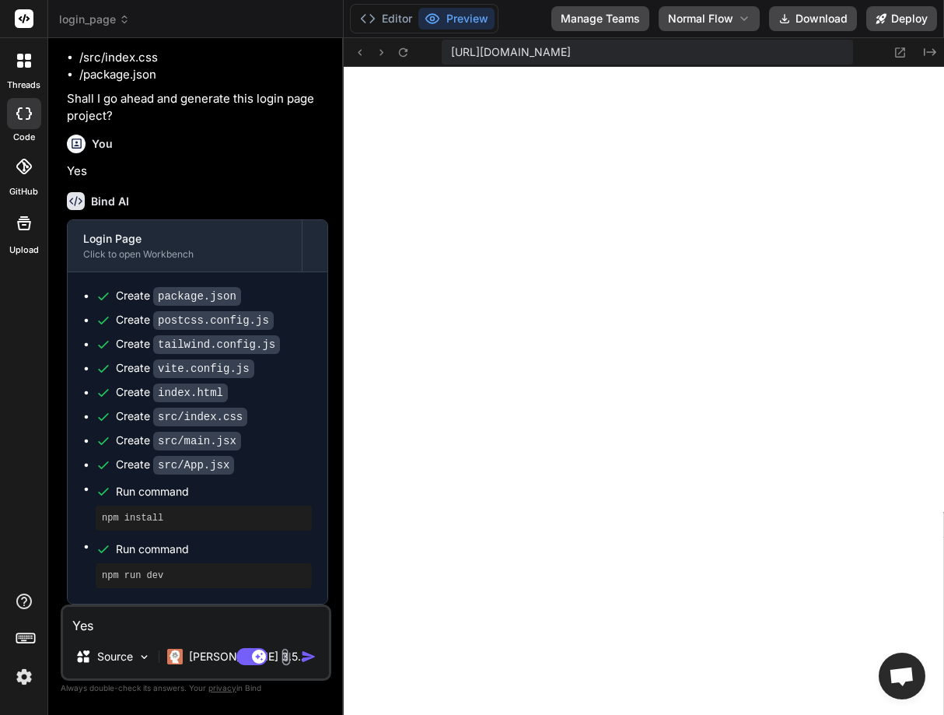
click at [117, 618] on textarea "Yes" at bounding box center [196, 620] width 266 height 28
click at [142, 606] on div "Yes Source [PERSON_NAME] 3.5.. Agent Mode. When this toggle is activated, AI au…" at bounding box center [196, 642] width 271 height 76
click at [136, 628] on textarea "Yes" at bounding box center [196, 620] width 266 height 28
type textarea "x"
type textarea "a"
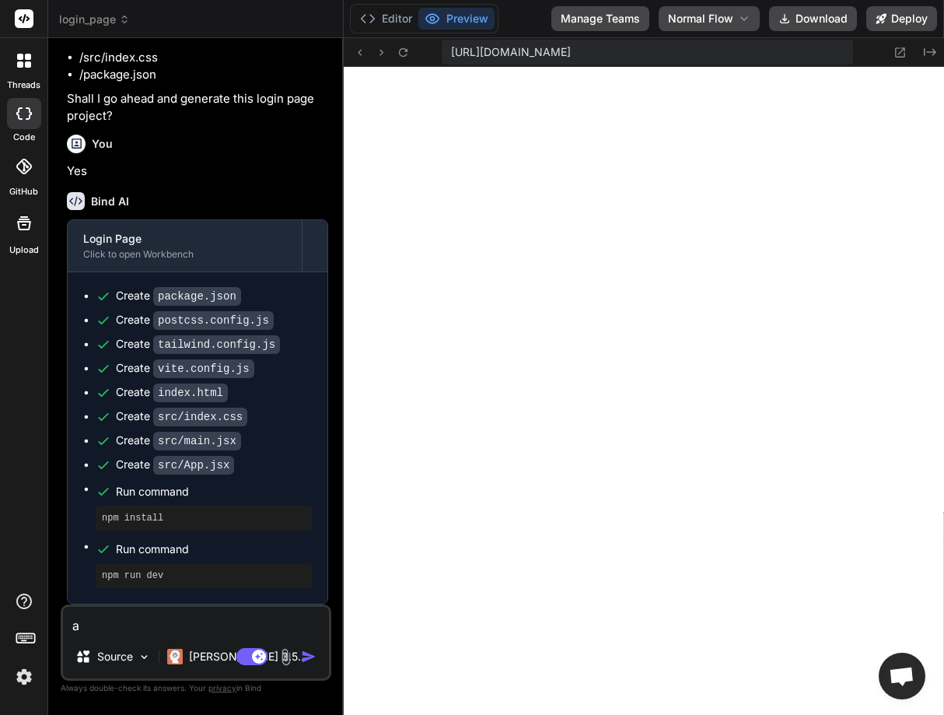
type textarea "x"
type textarea "ad"
type textarea "x"
type textarea "add"
type textarea "x"
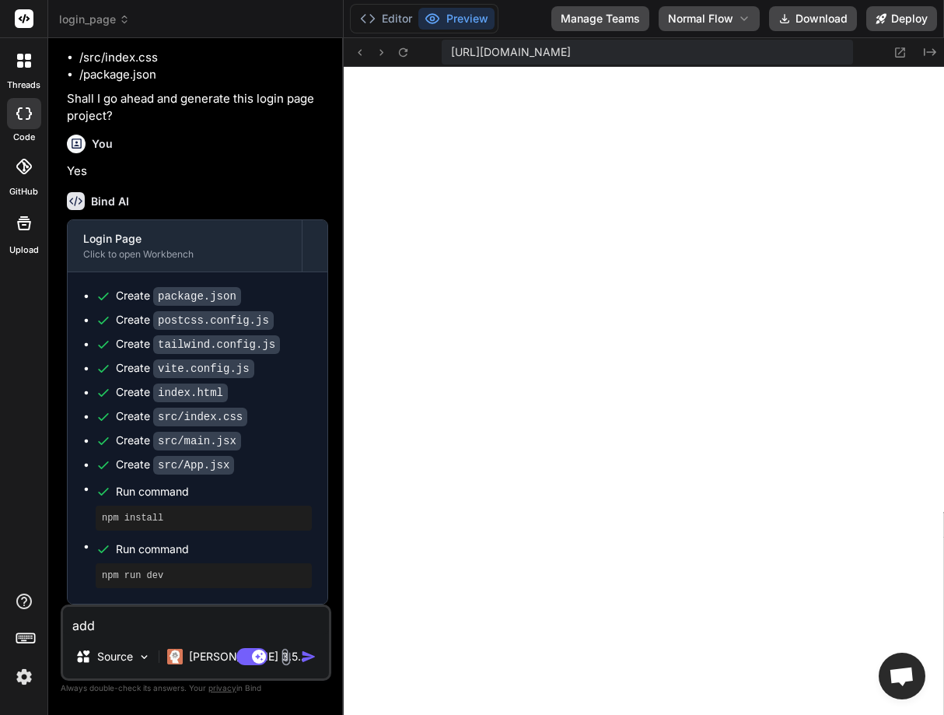
type textarea "add t"
type textarea "x"
type textarea "add te"
type textarea "x"
type textarea "add te"
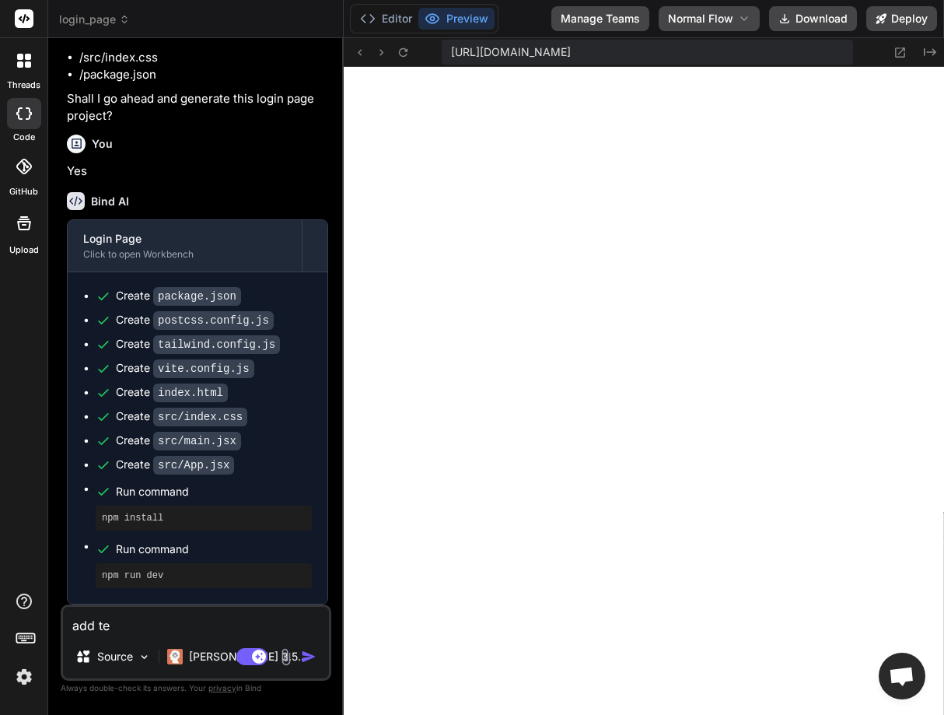
type textarea "x"
type textarea "add te"
type textarea "x"
type textarea "add t"
type textarea "x"
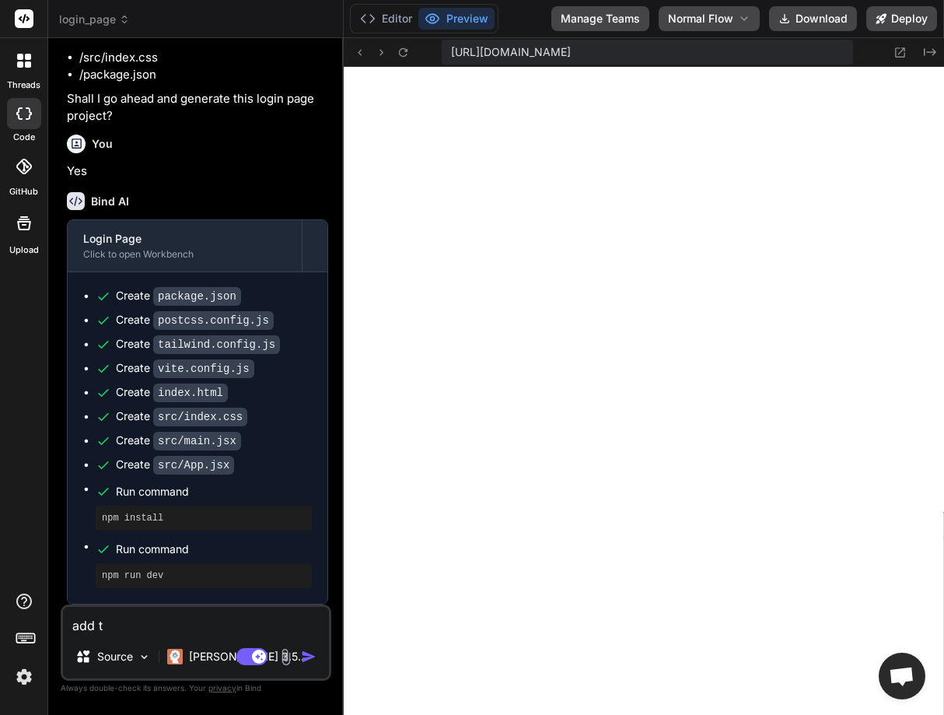
type textarea "add th"
type textarea "x"
type textarea "add the"
type textarea "x"
type textarea "add the"
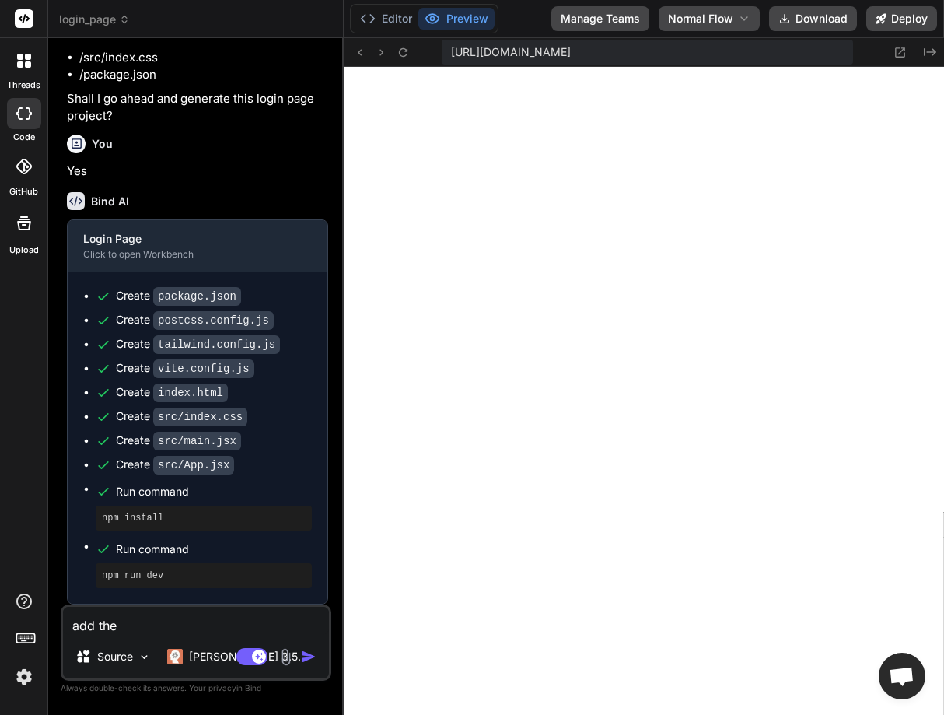
type textarea "x"
type textarea "add the f"
type textarea "x"
type textarea "add the fo"
type textarea "x"
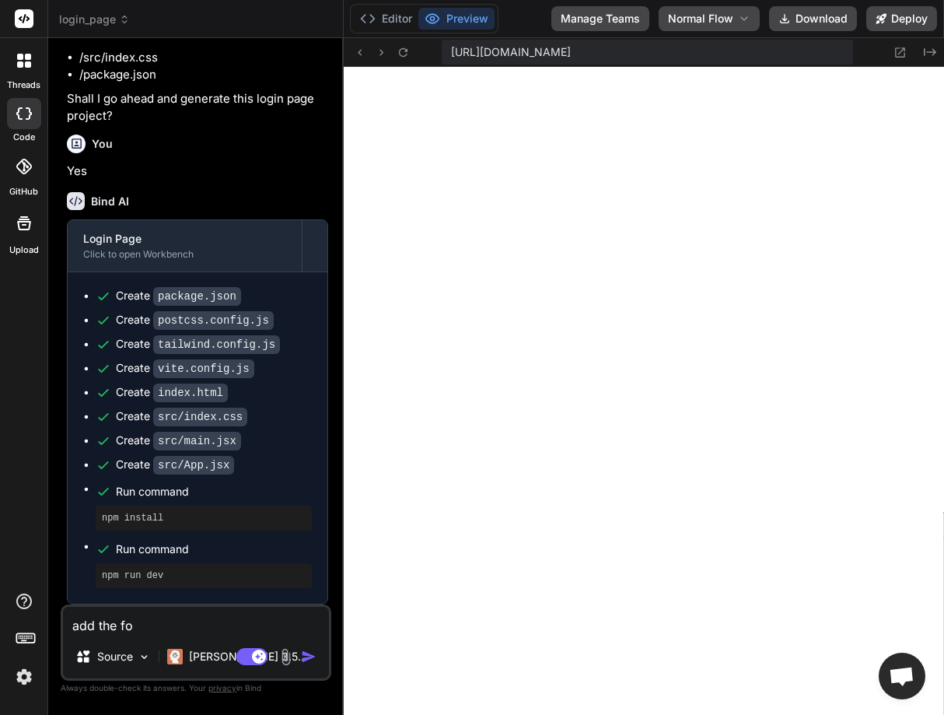
type textarea "add the for"
type textarea "x"
type textarea "add the forg"
type textarea "x"
type textarea "add the forge"
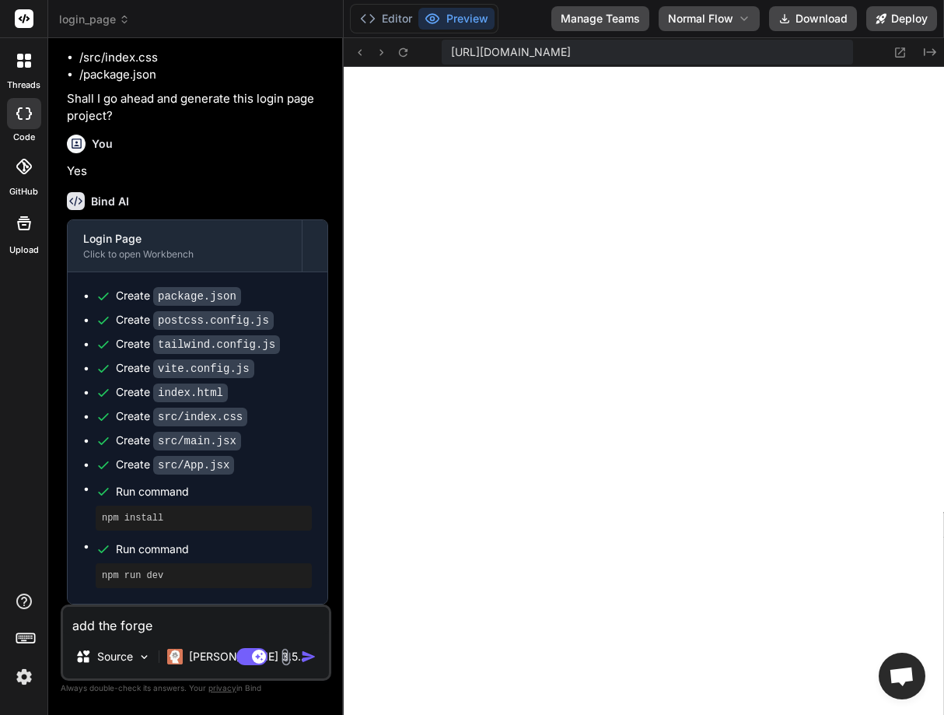
type textarea "x"
type textarea "add the forget"
type textarea "x"
type textarea "add the forget"
type textarea "x"
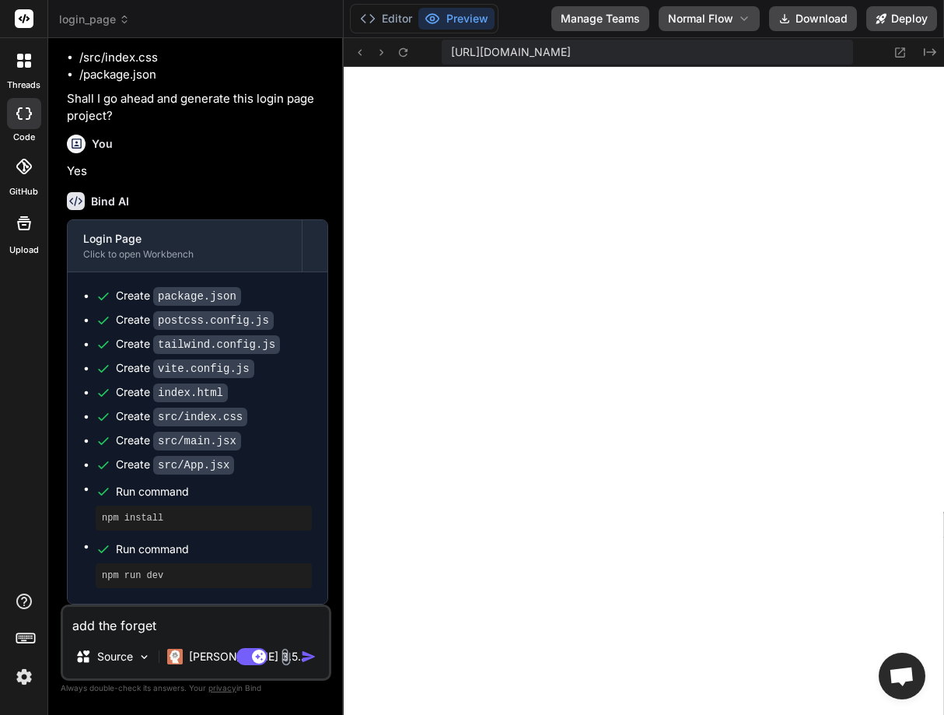
type textarea "add the forget p"
type textarea "x"
type textarea "add the forget pas"
type textarea "x"
type textarea "add the forget pass"
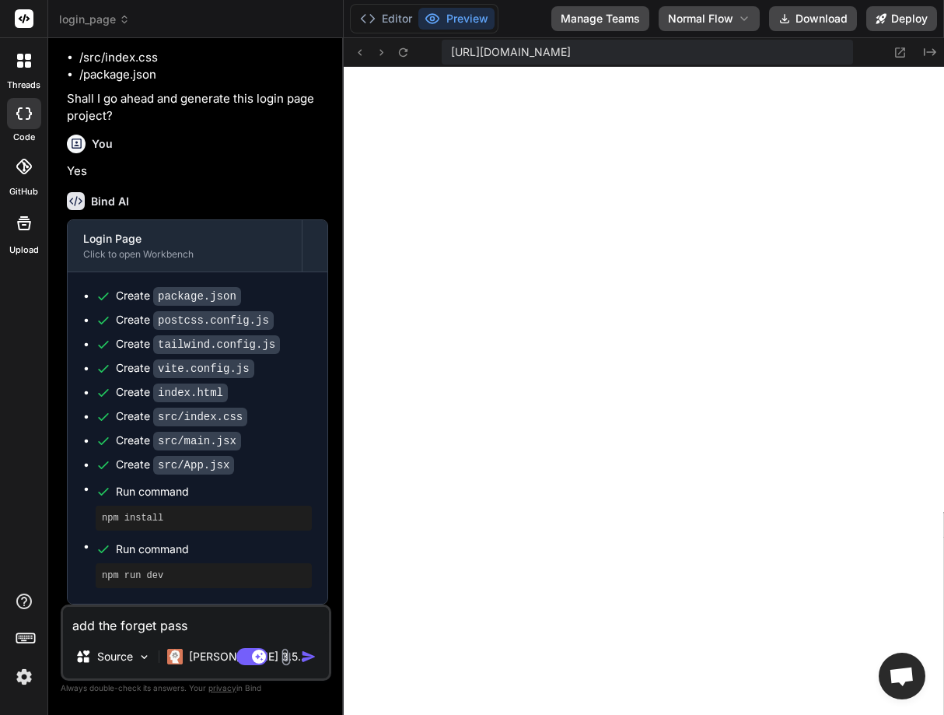
type textarea "x"
type textarea "add the forget passo"
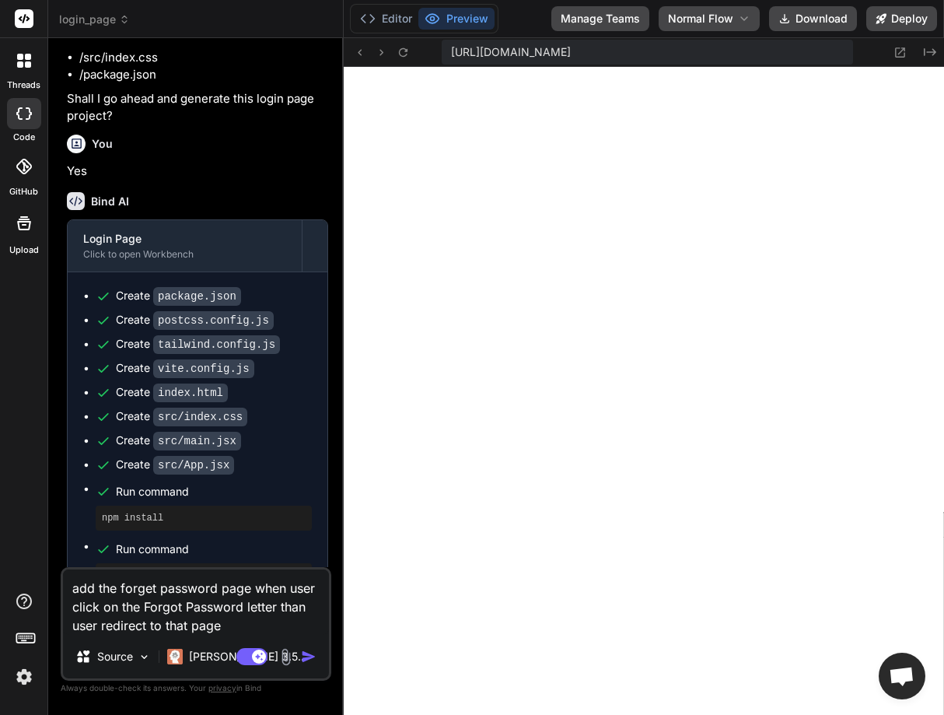
click at [302, 654] on img "button" at bounding box center [309, 656] width 16 height 16
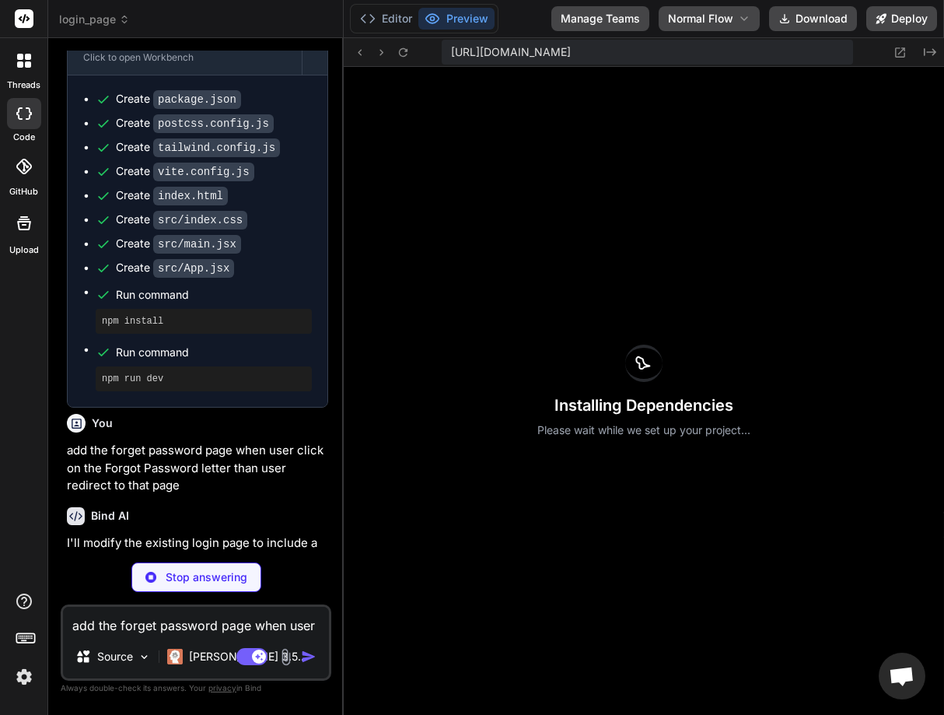
scroll to position [1049, 0]
